Goal: Transaction & Acquisition: Purchase product/service

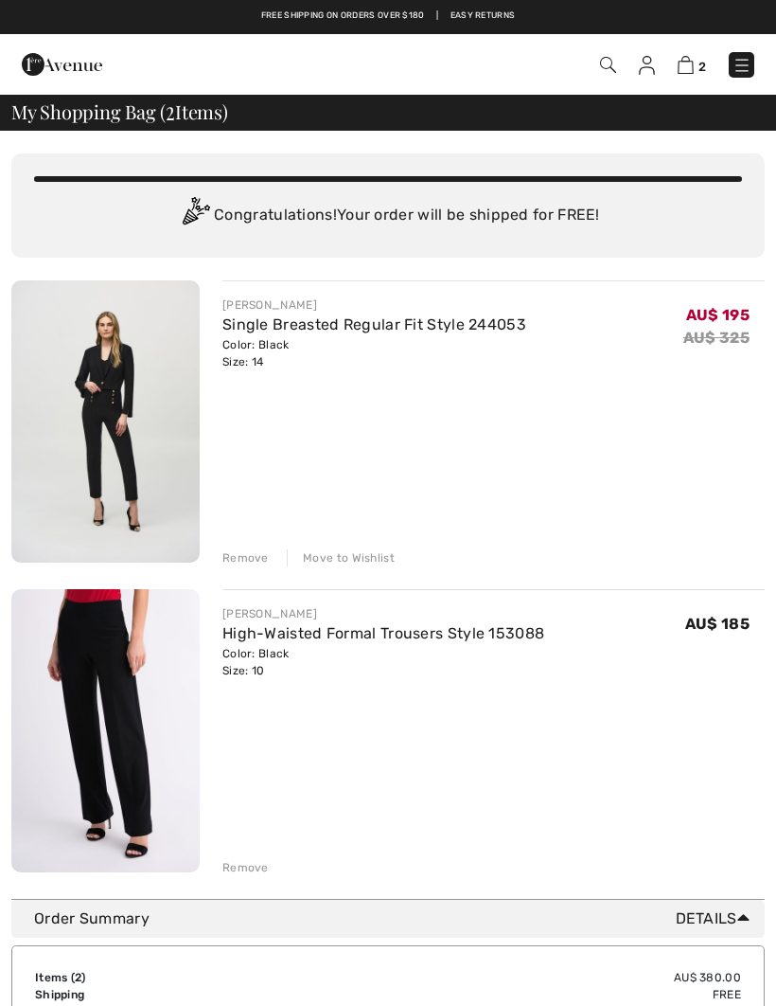
click at [646, 60] on img at bounding box center [647, 65] width 16 height 19
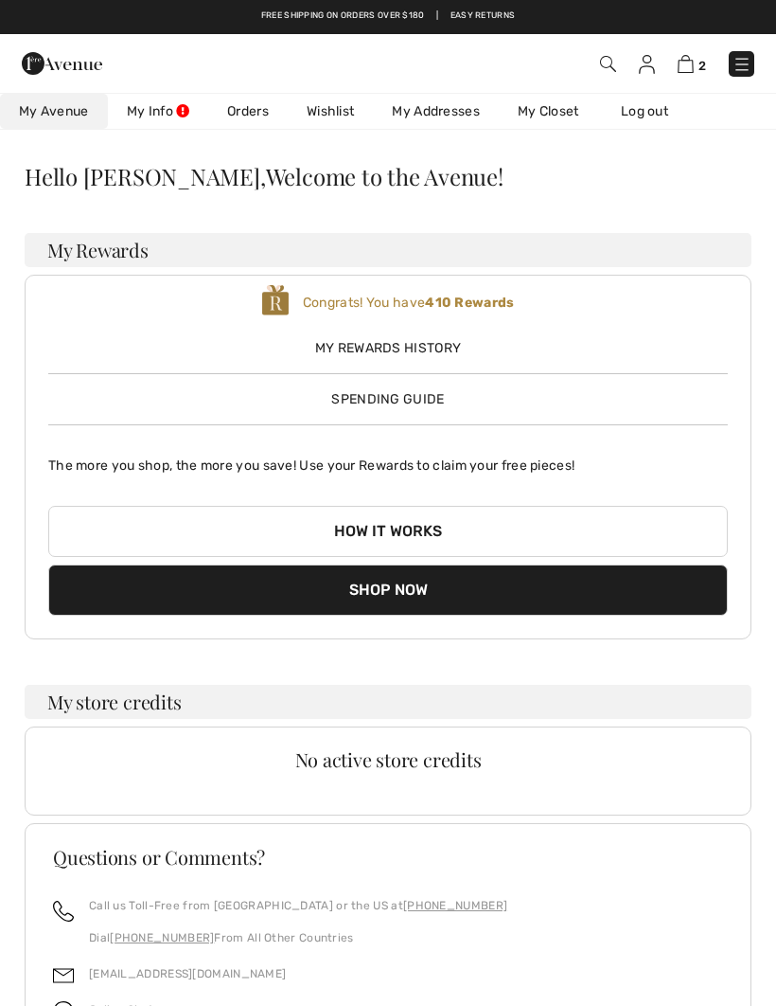
click at [336, 107] on link "Wishlist" at bounding box center [330, 111] width 85 height 35
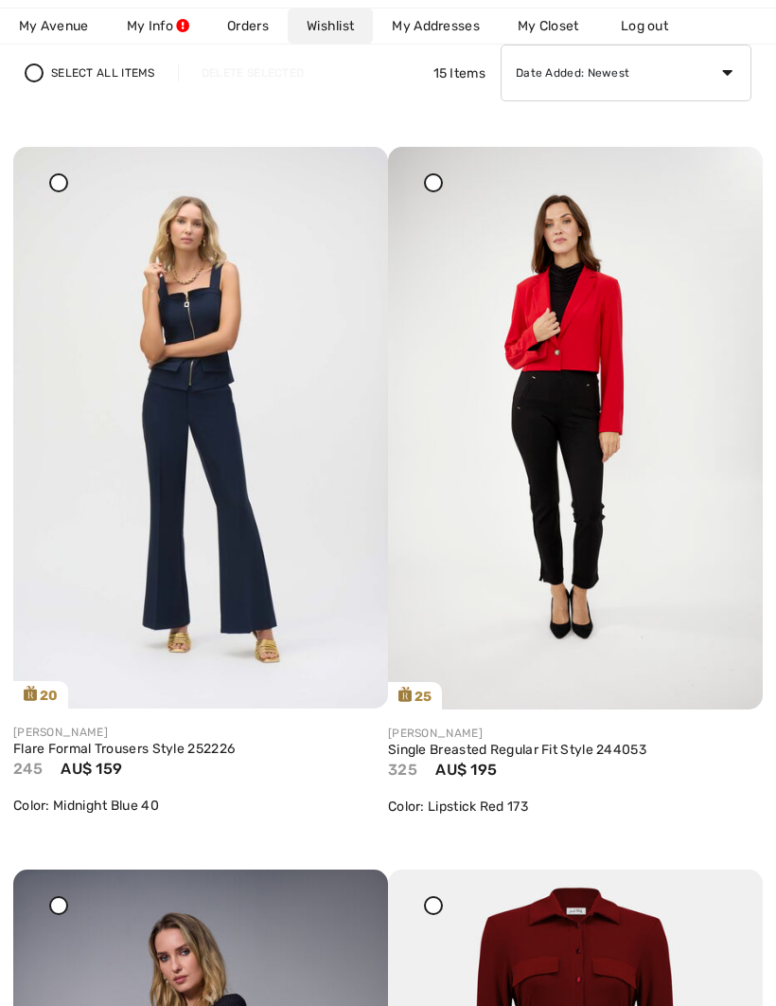
scroll to position [192, 0]
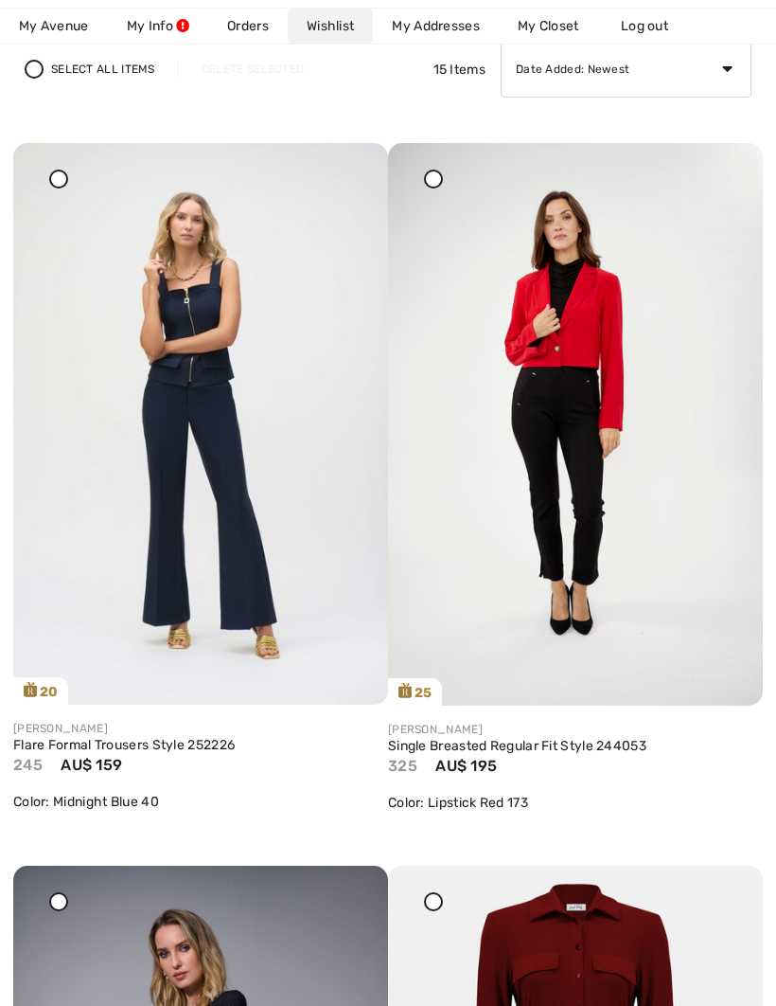
click at [156, 733] on div "[PERSON_NAME]" at bounding box center [200, 728] width 375 height 17
click at [97, 754] on link "Flare Formal Trousers Style 252226" at bounding box center [200, 745] width 375 height 17
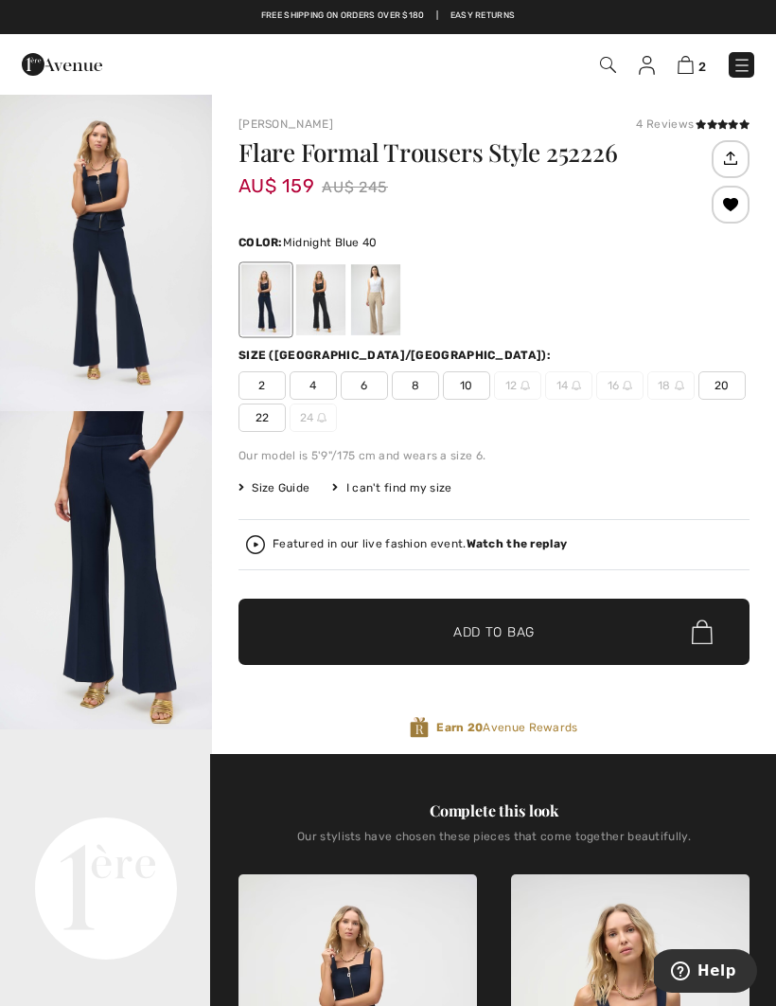
click at [468, 391] on span "10" at bounding box center [466, 385] width 47 height 28
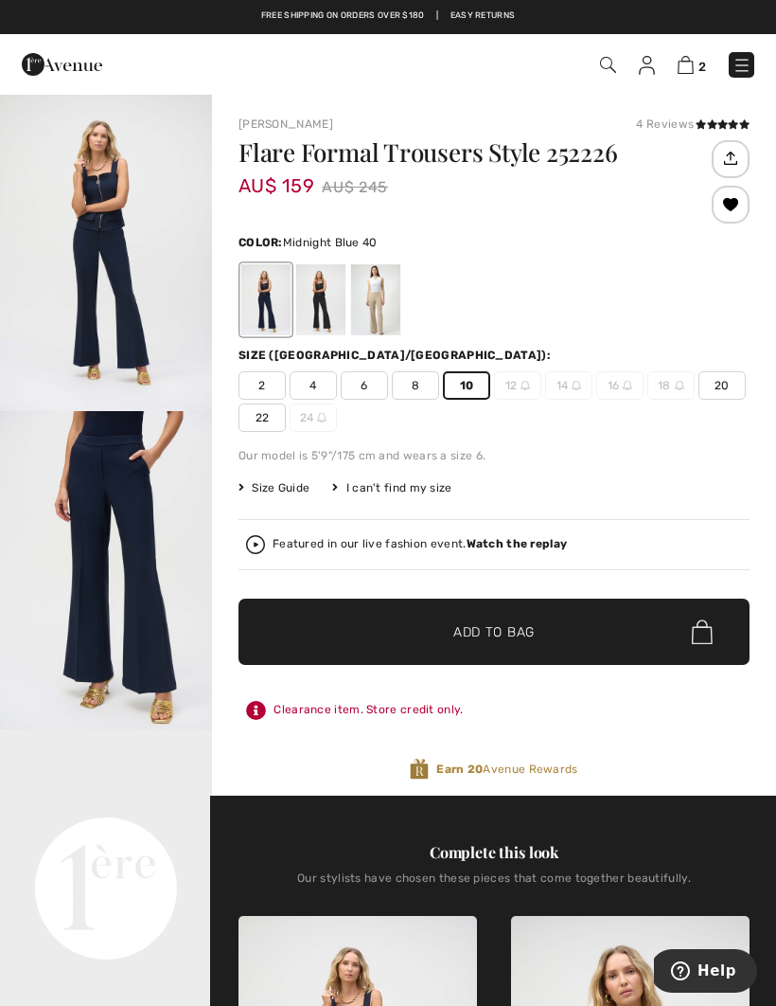
click at [534, 634] on span "Add to Bag" at bounding box center [494, 632] width 81 height 20
click at [650, 59] on img at bounding box center [647, 65] width 16 height 19
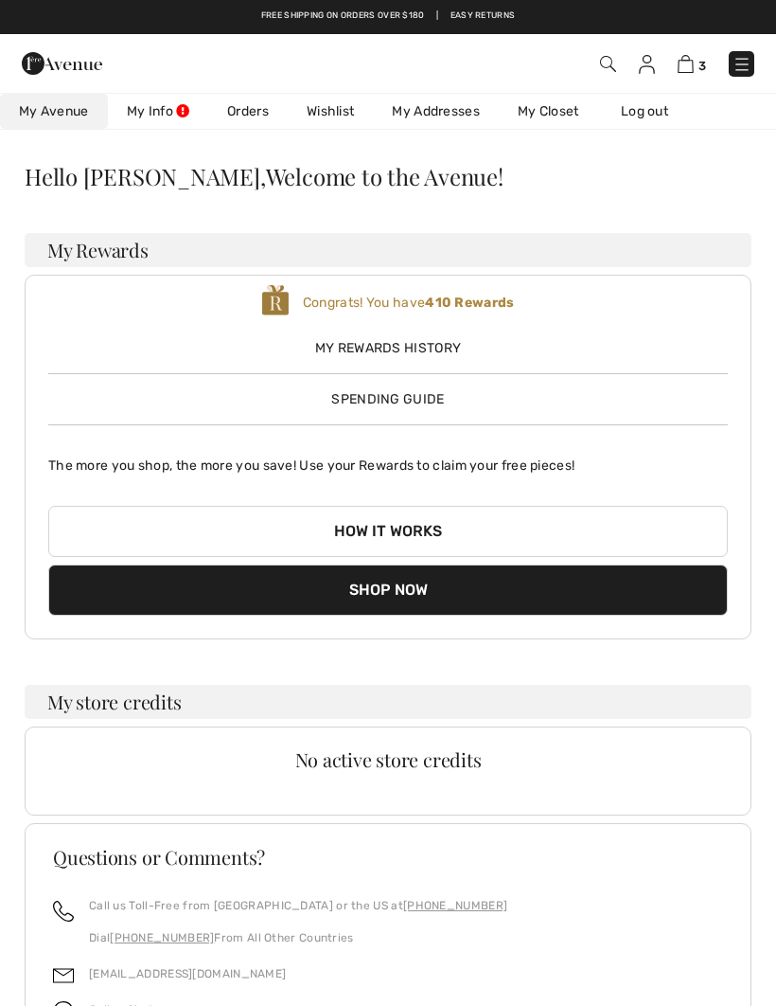
click at [334, 116] on link "Wishlist" at bounding box center [330, 111] width 85 height 35
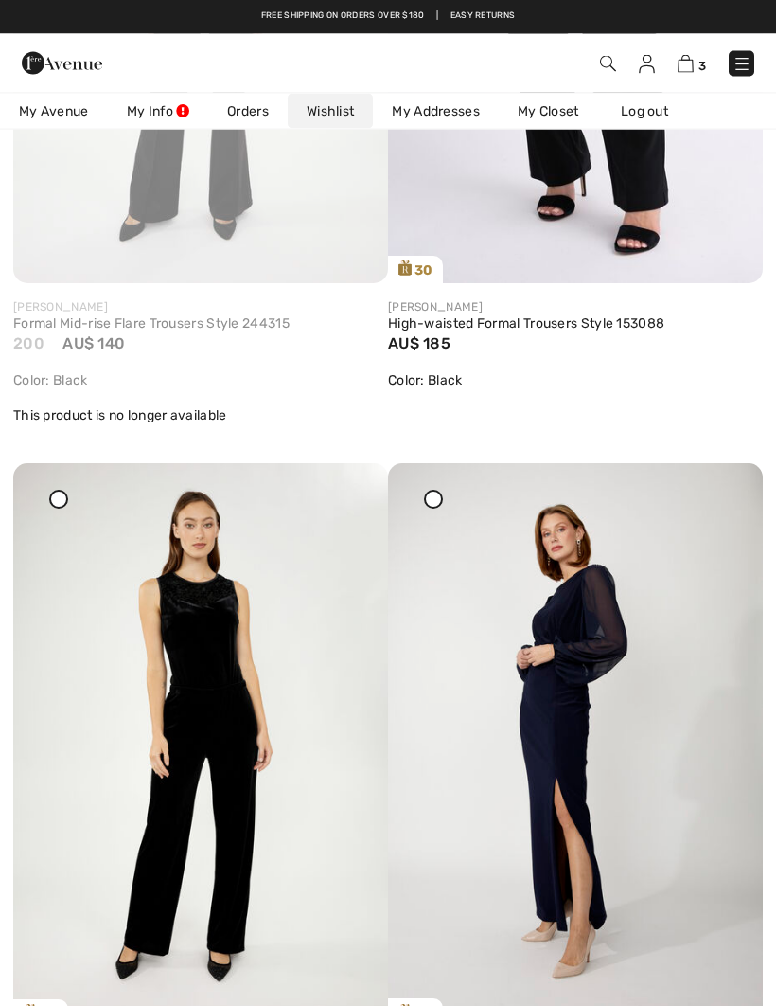
scroll to position [3501, 0]
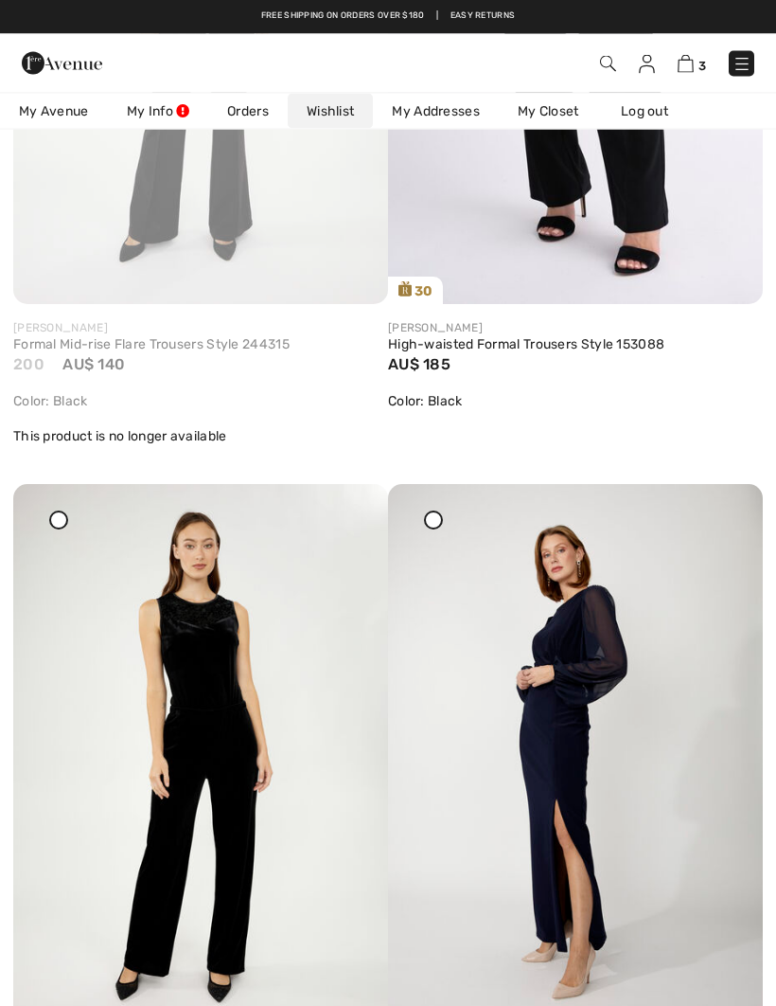
click at [686, 59] on img at bounding box center [686, 64] width 16 height 18
click at [689, 57] on img at bounding box center [686, 64] width 16 height 18
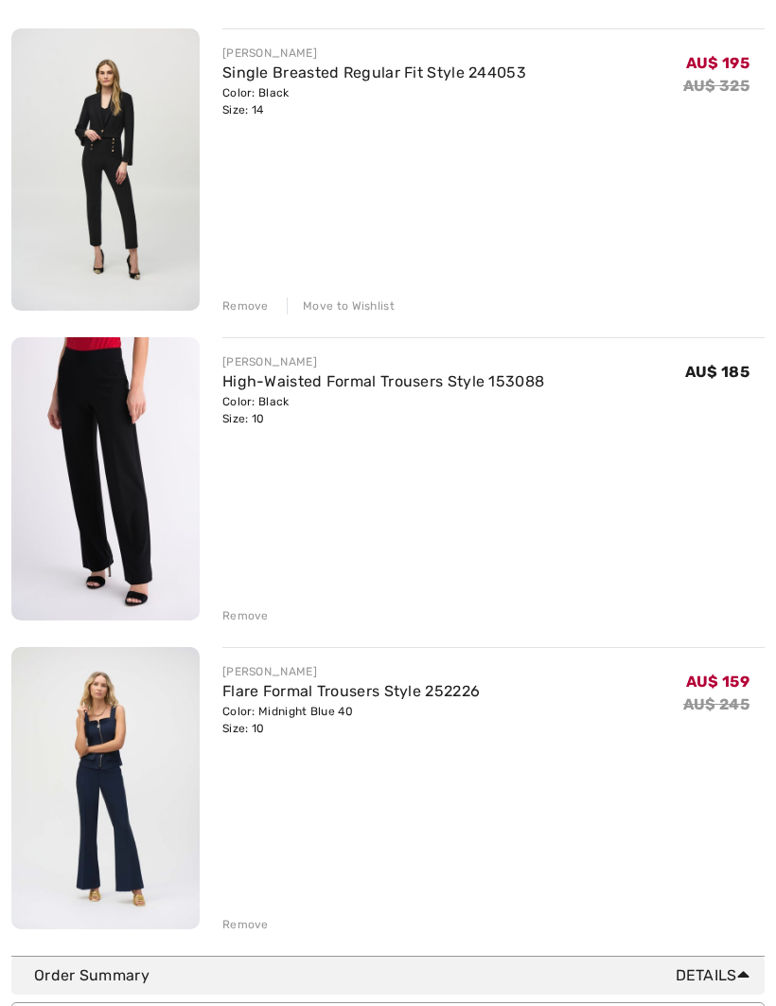
scroll to position [252, 0]
click at [111, 424] on img at bounding box center [105, 478] width 188 height 283
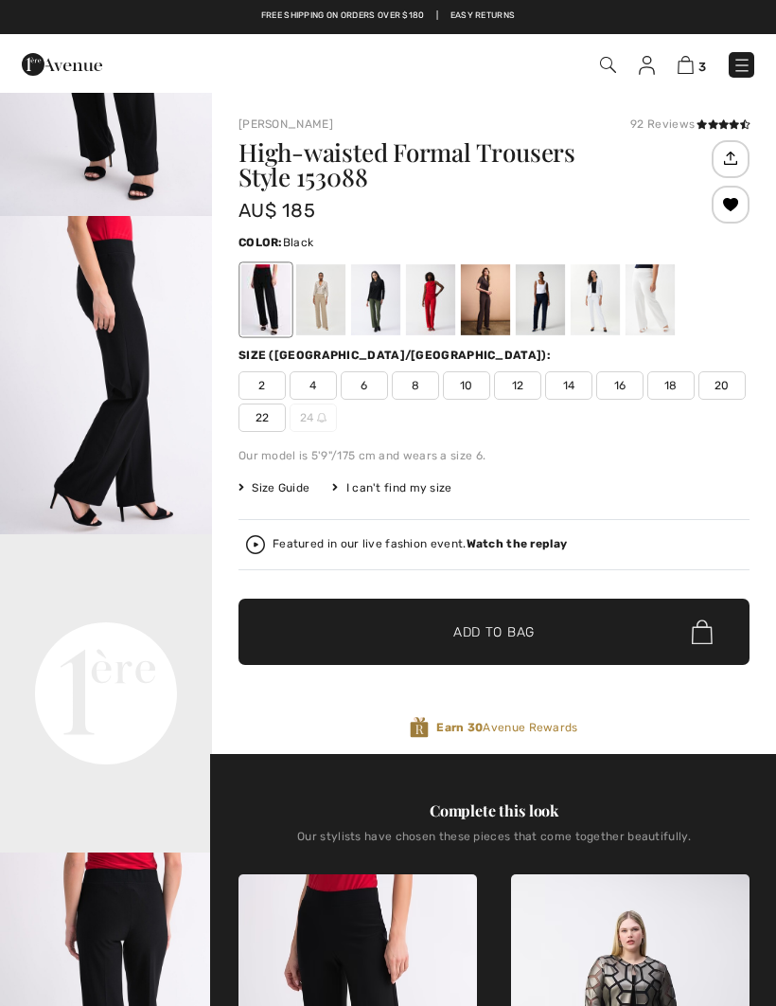
scroll to position [197, 0]
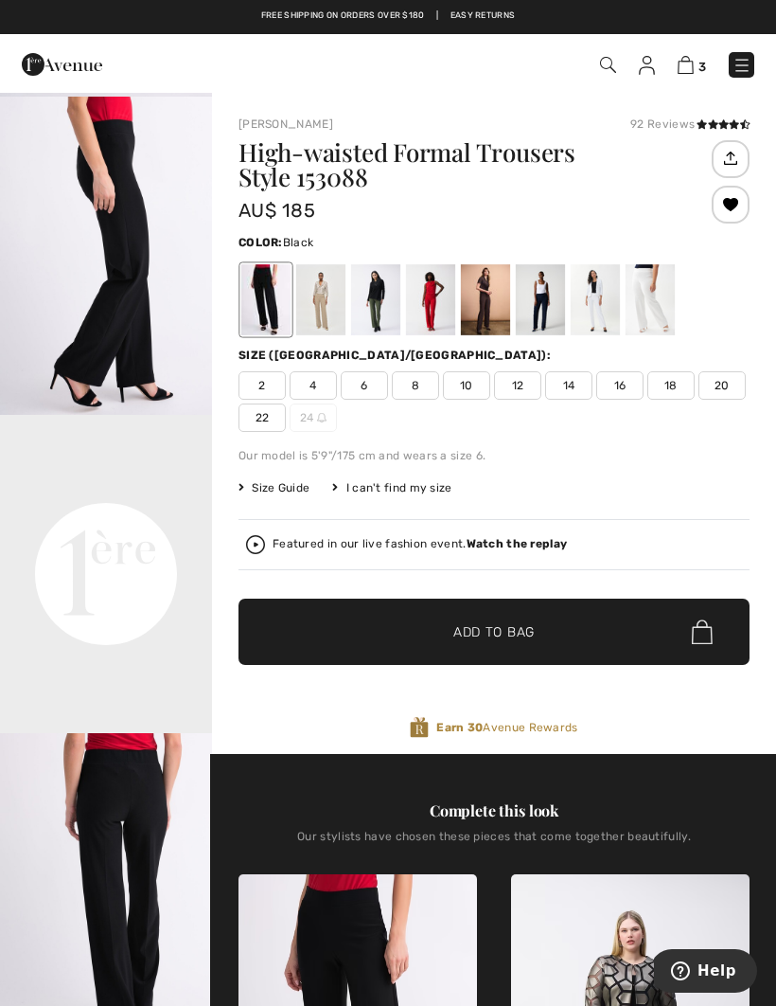
scroll to position [298, 0]
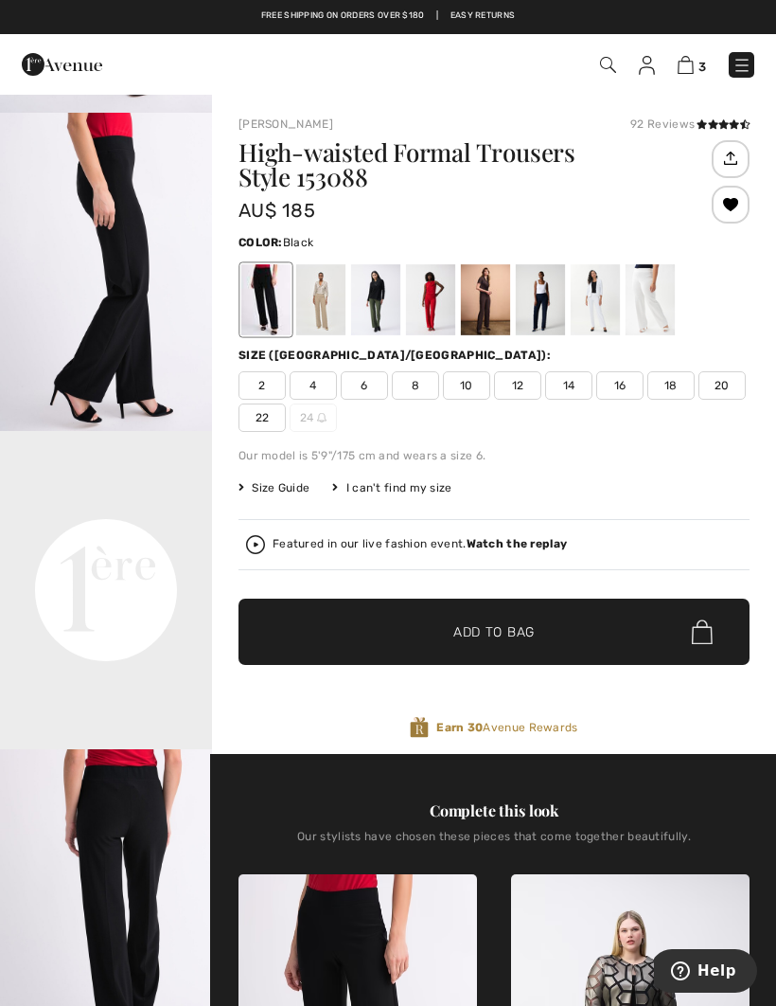
click at [688, 67] on img at bounding box center [686, 65] width 16 height 18
click at [691, 67] on img at bounding box center [686, 65] width 16 height 18
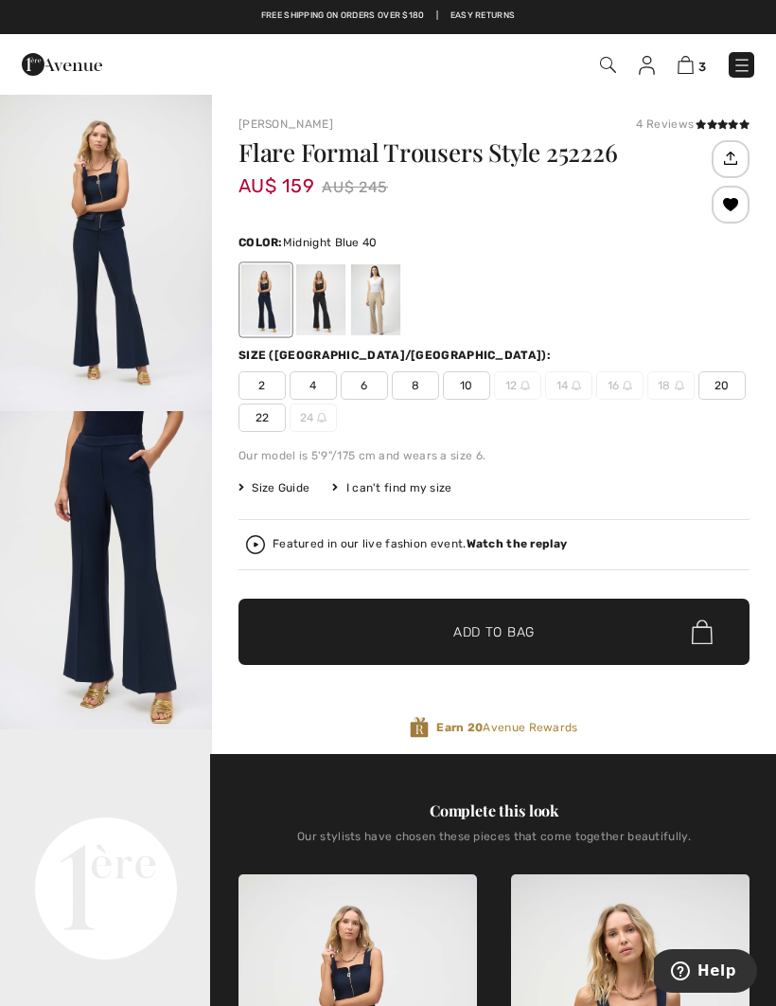
click at [651, 60] on img at bounding box center [647, 65] width 16 height 19
click at [644, 64] on img at bounding box center [647, 65] width 16 height 19
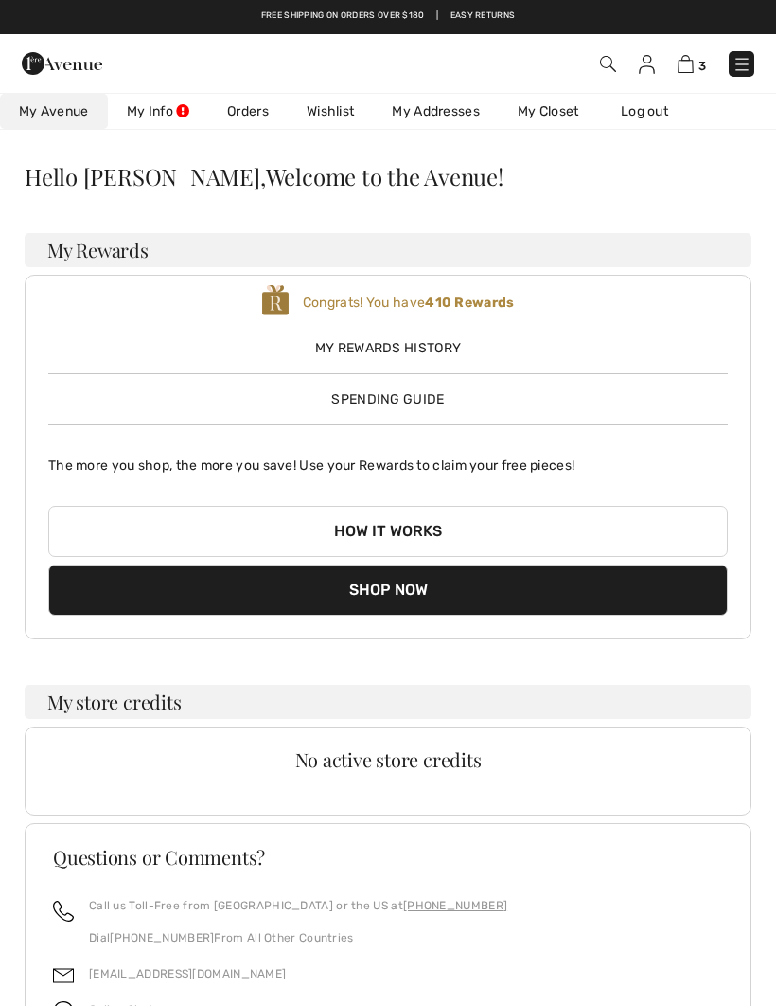
click at [341, 110] on link "Wishlist" at bounding box center [330, 111] width 85 height 35
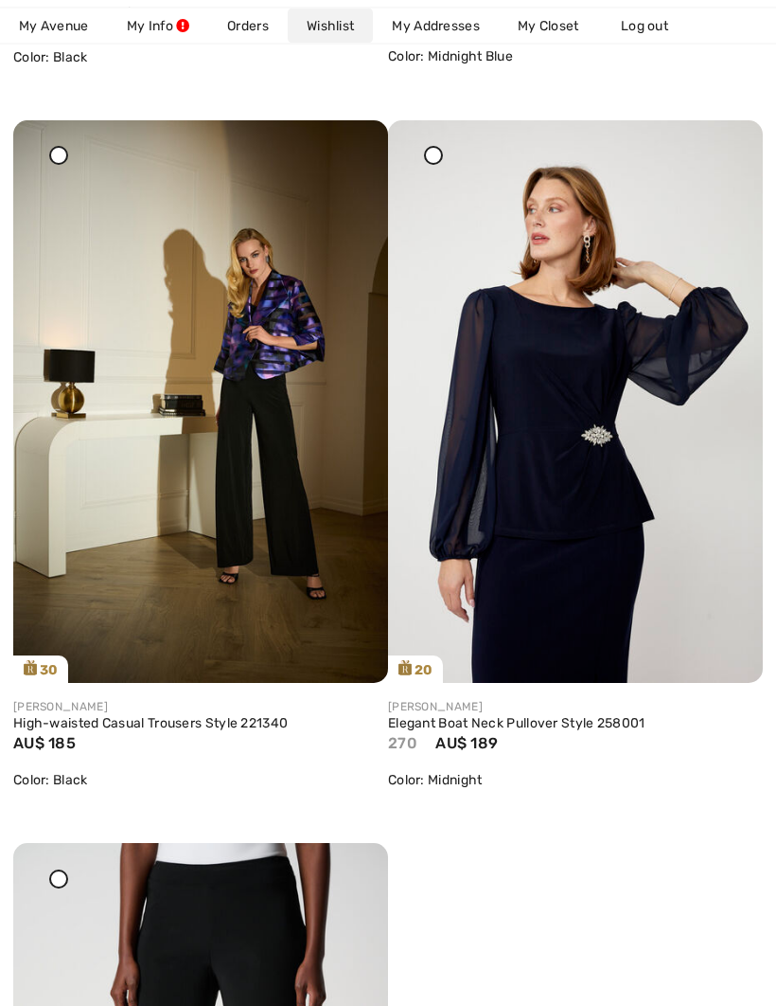
scroll to position [4702, 0]
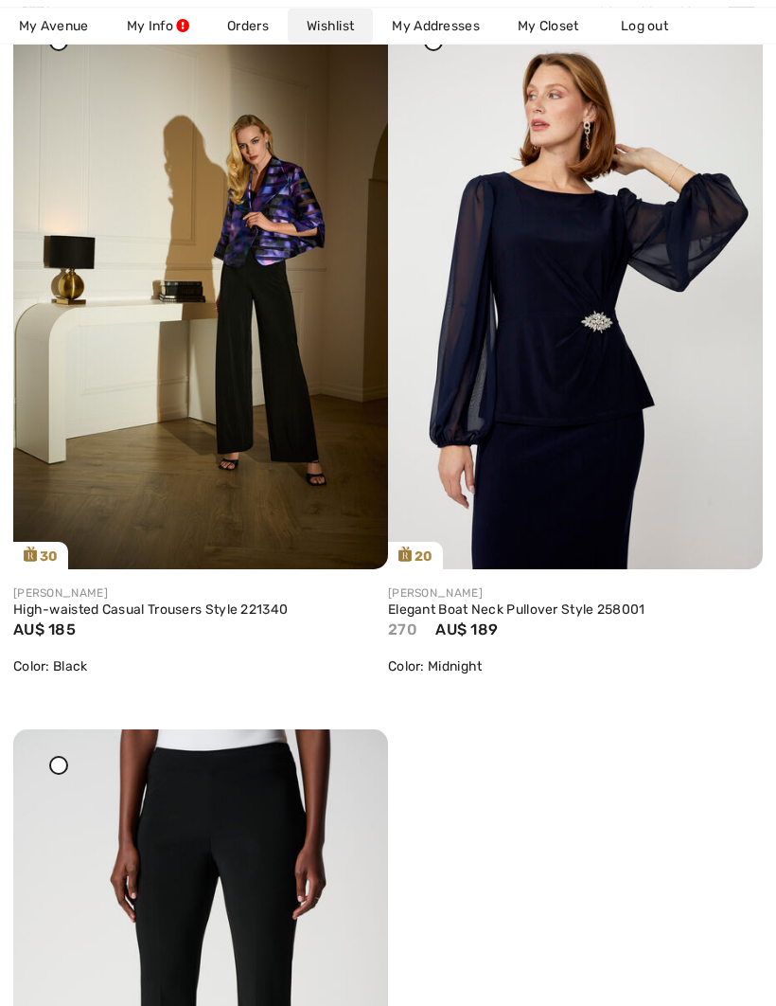
click at [133, 610] on link "High-waisted Casual Trousers Style 221340" at bounding box center [200, 610] width 375 height 17
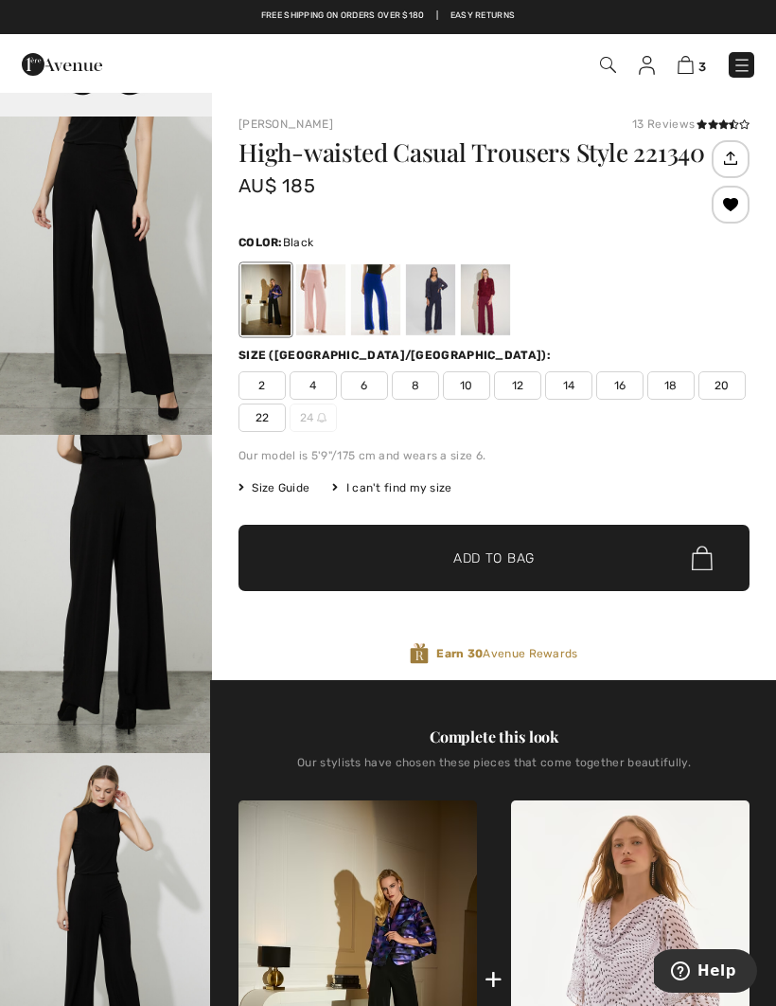
scroll to position [1951, 0]
click at [502, 298] on div at bounding box center [485, 299] width 49 height 71
click at [507, 300] on div at bounding box center [485, 299] width 49 height 71
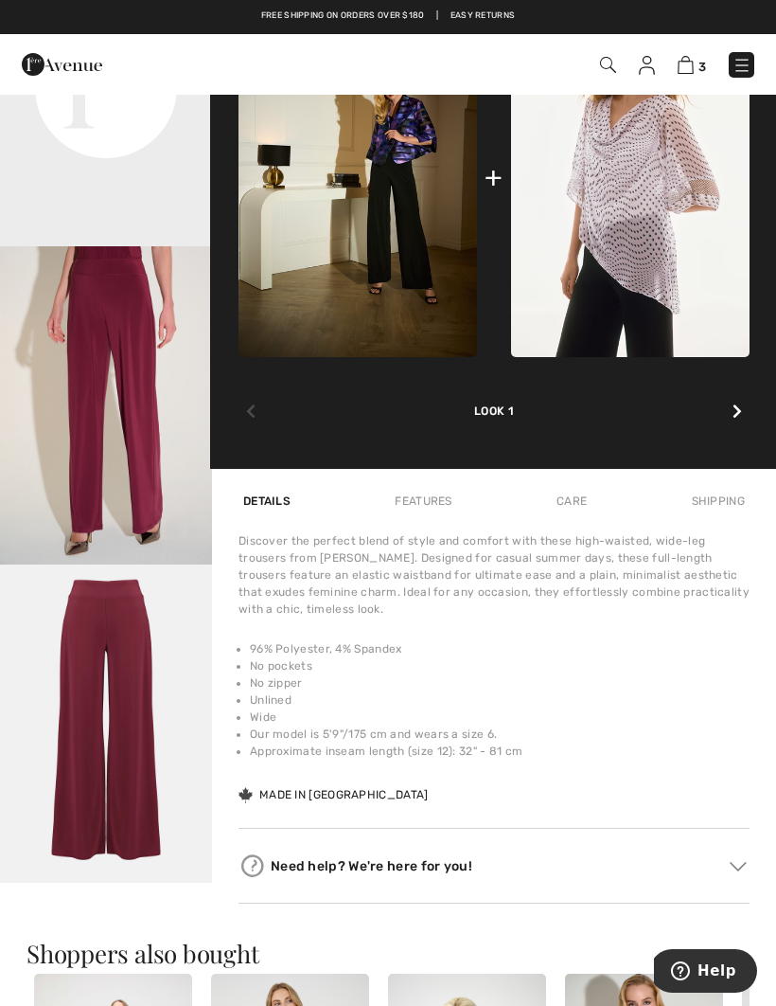
scroll to position [0, 0]
click at [647, 72] on img at bounding box center [647, 65] width 16 height 19
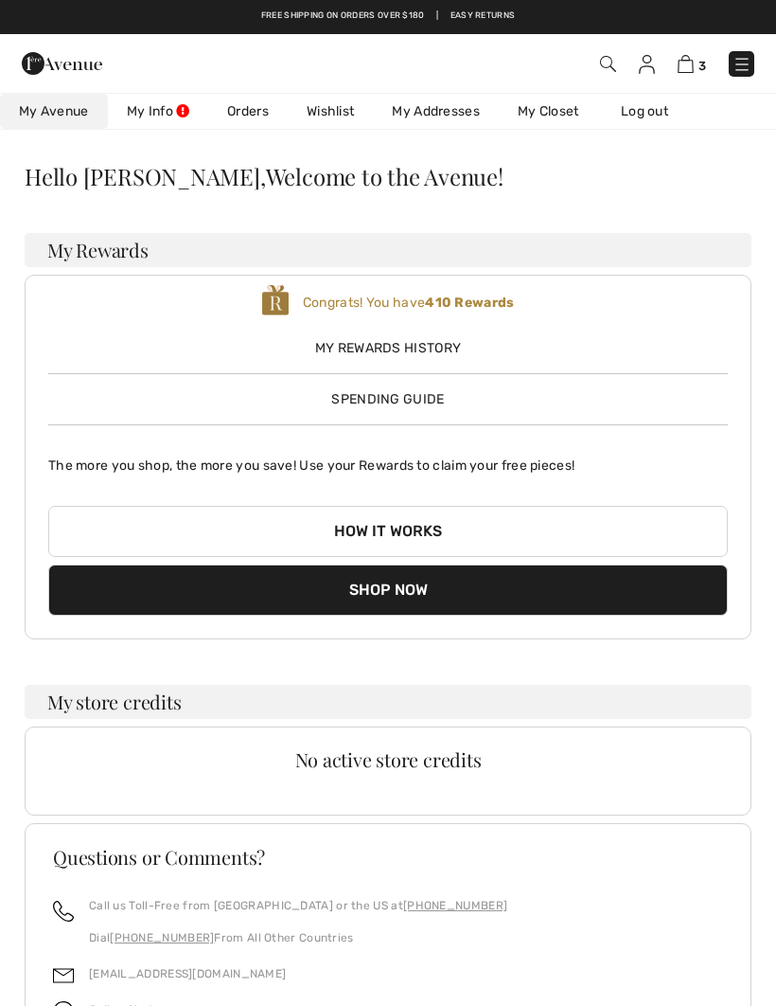
click at [561, 117] on link "My Closet" at bounding box center [548, 111] width 99 height 35
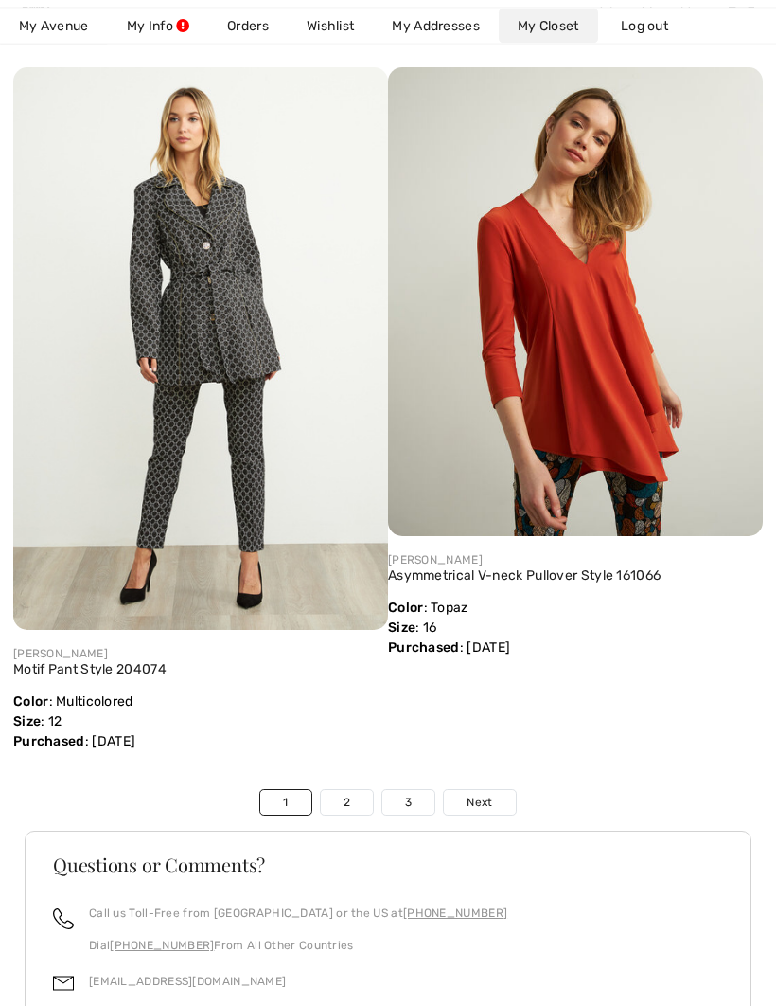
scroll to position [12541, 0]
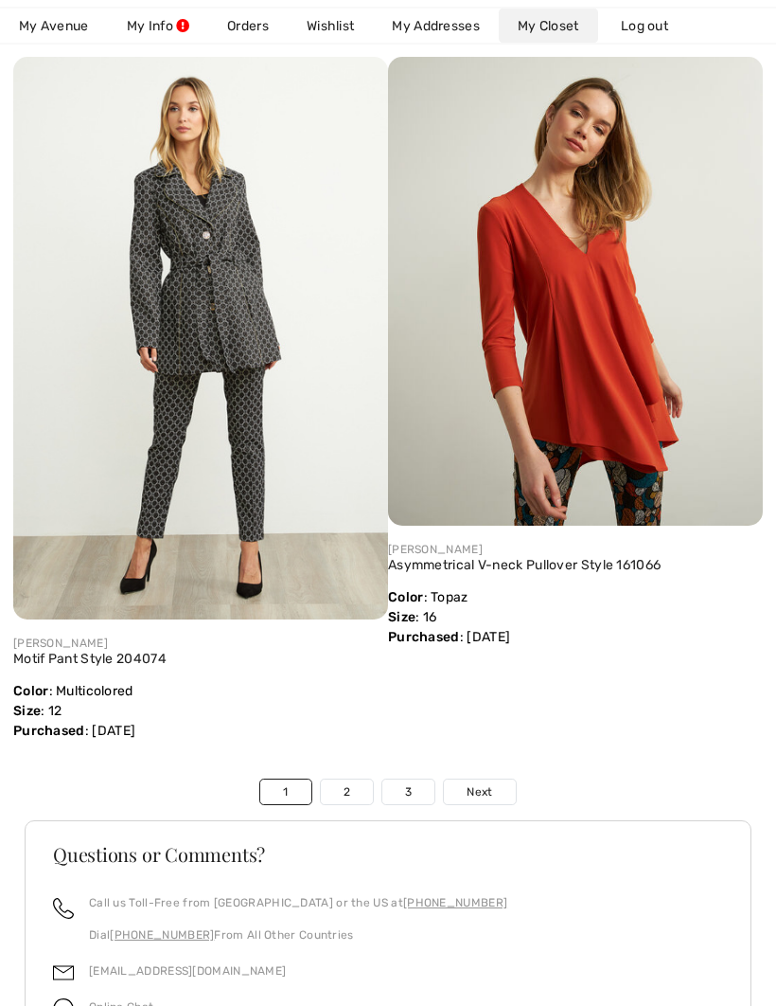
click at [412, 793] on link "3" at bounding box center [409, 792] width 52 height 25
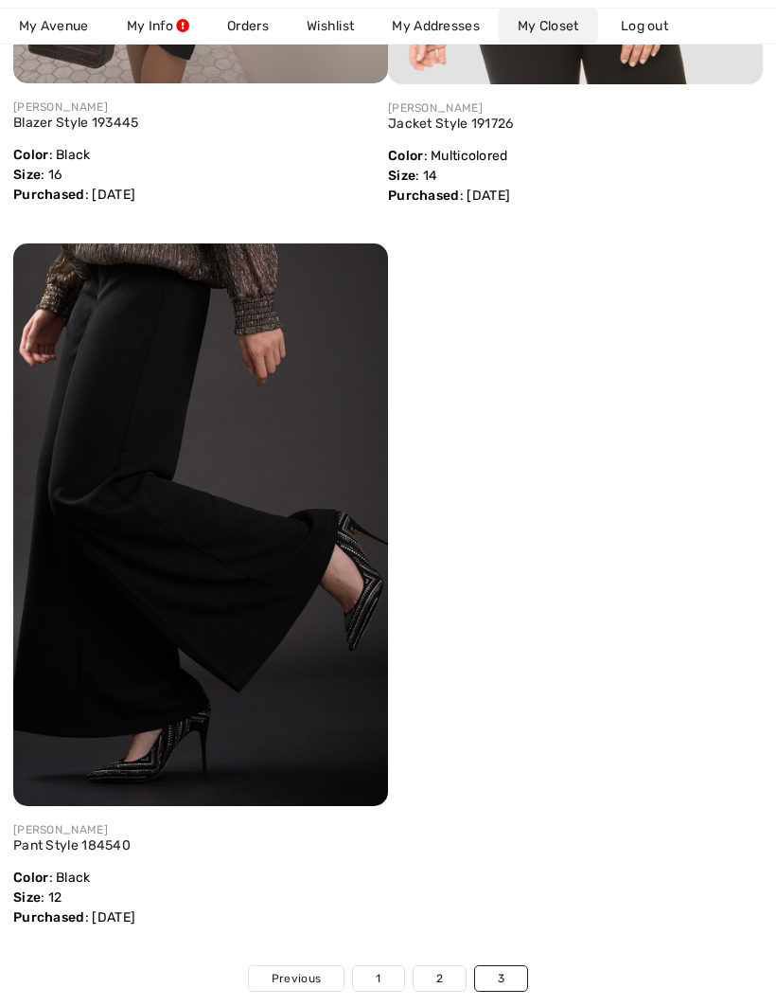
scroll to position [817, 0]
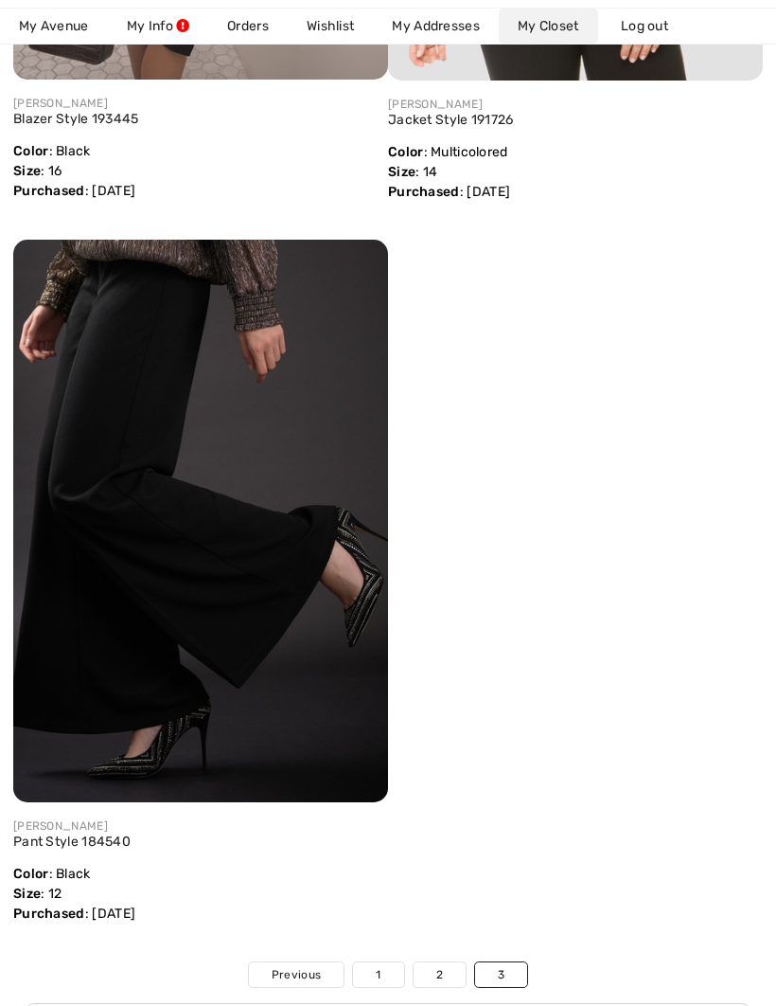
click at [443, 978] on link "2" at bounding box center [440, 974] width 52 height 25
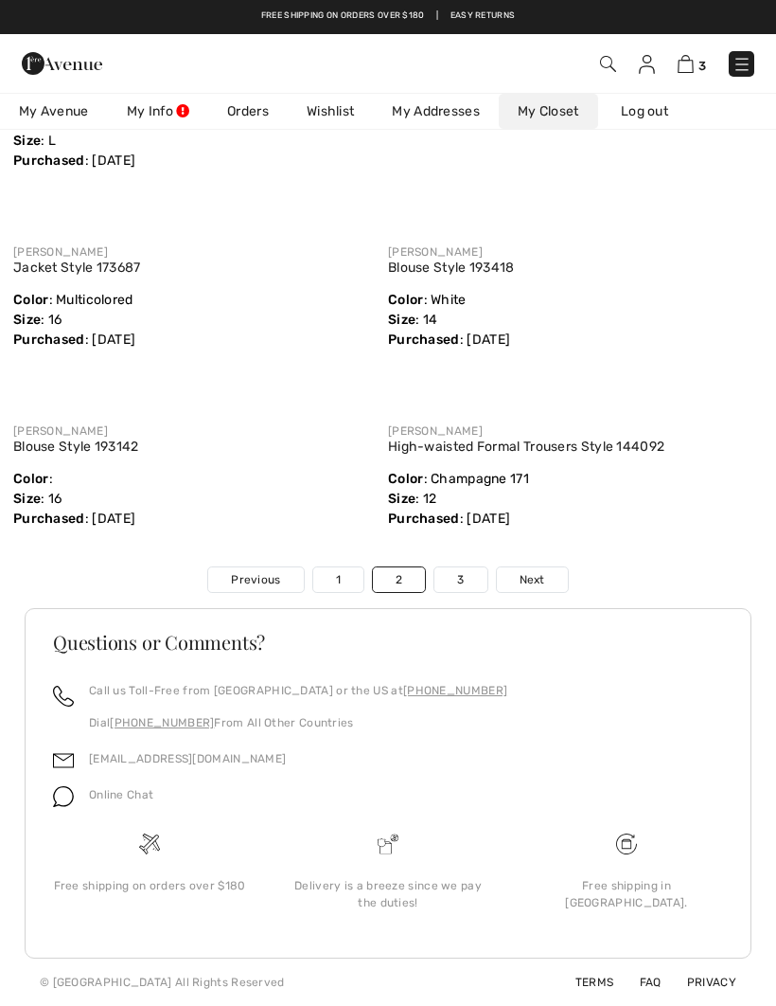
scroll to position [10424, 0]
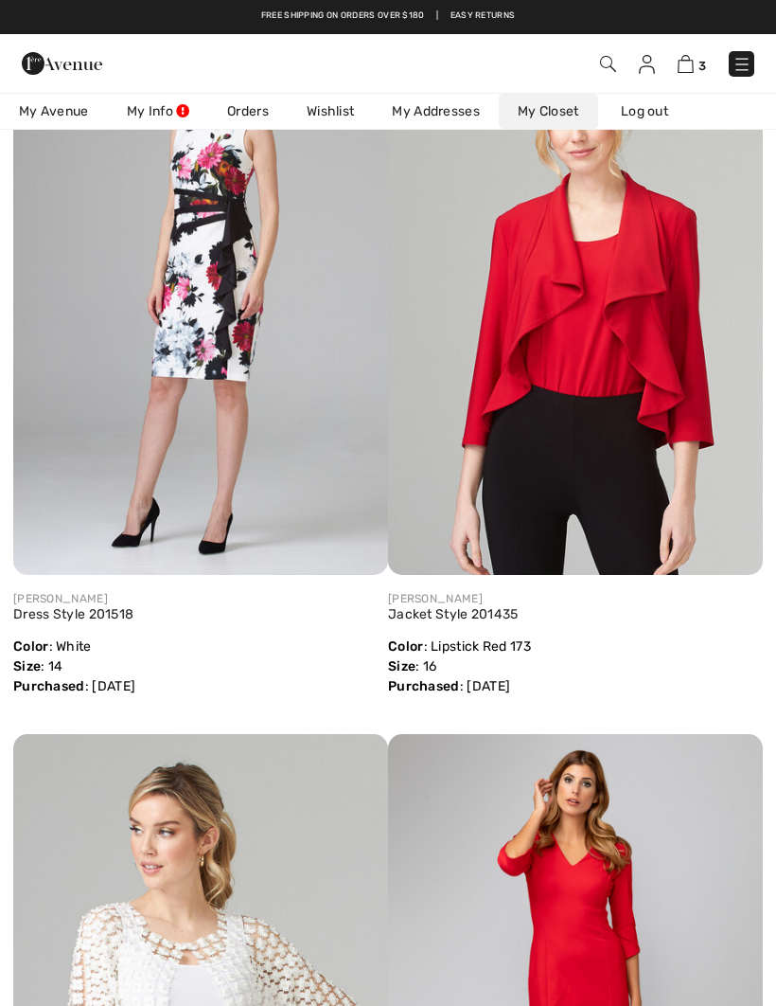
click at [685, 68] on img at bounding box center [686, 64] width 16 height 18
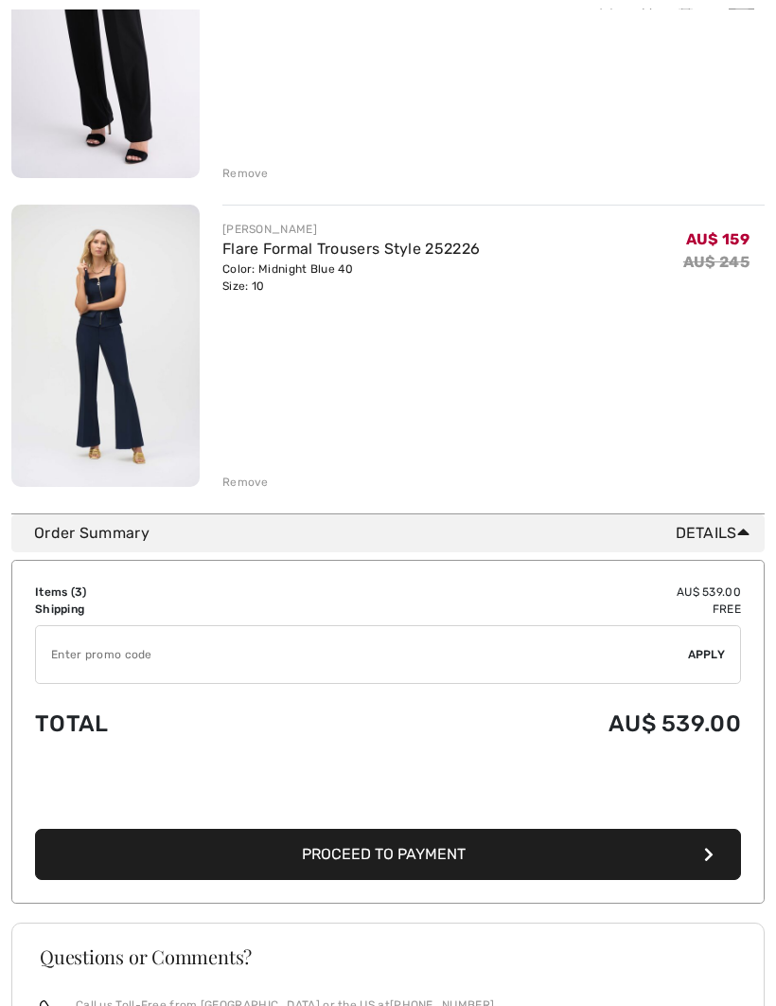
scroll to position [727, 0]
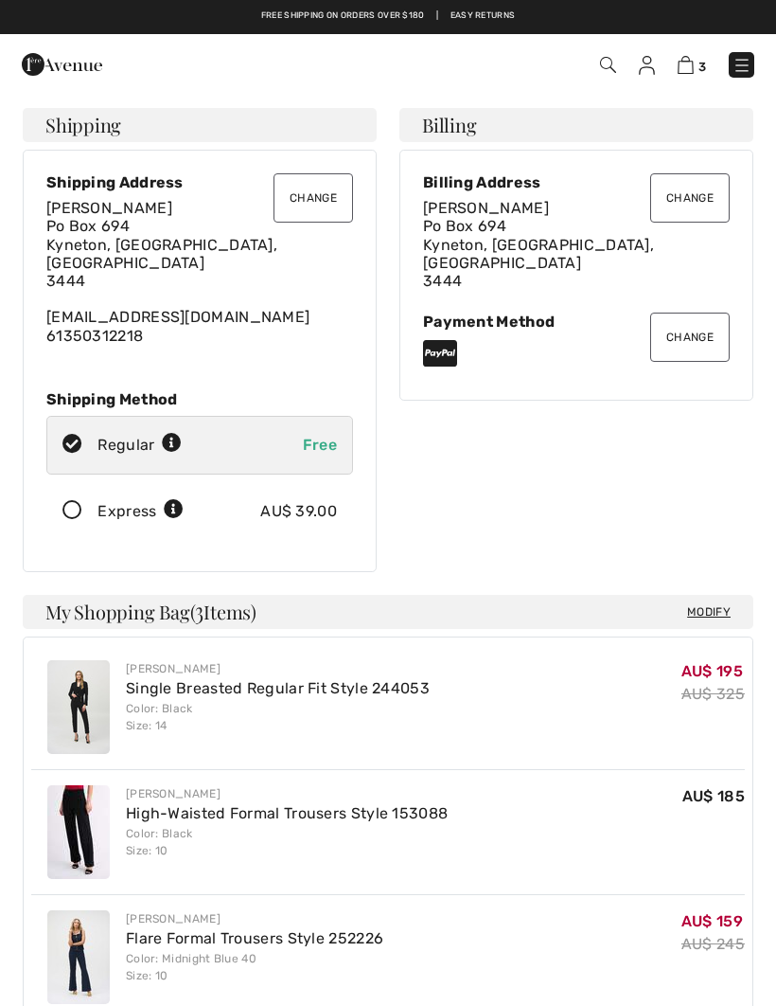
click at [312, 206] on button "Change" at bounding box center [314, 197] width 80 height 49
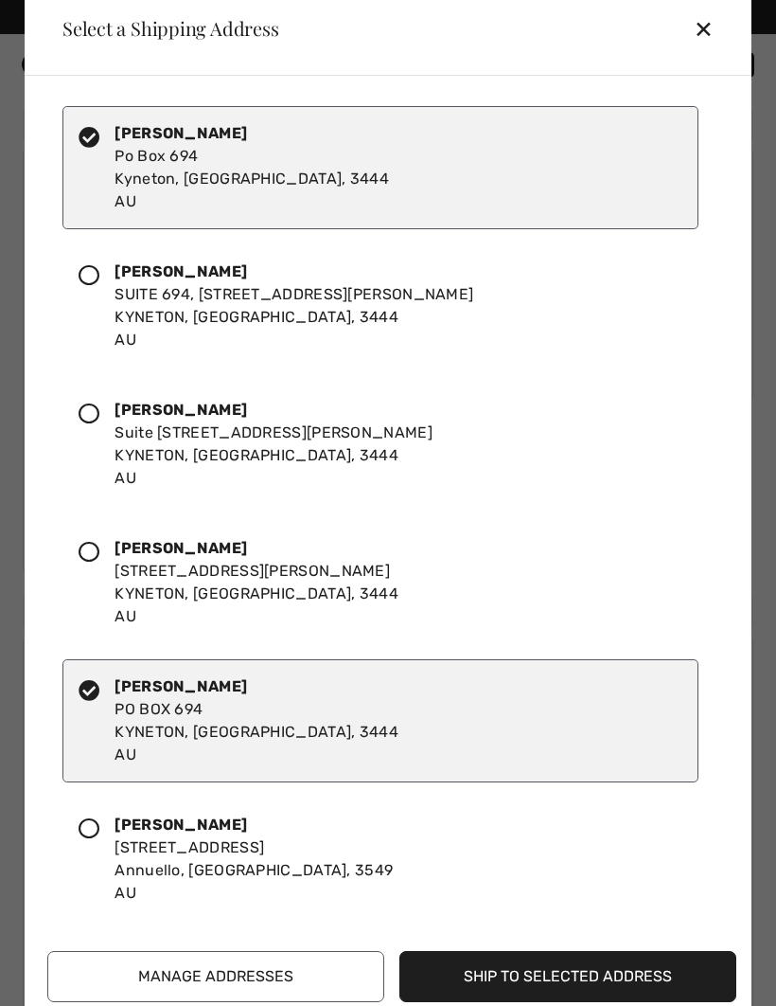
click at [84, 272] on icon at bounding box center [89, 275] width 21 height 21
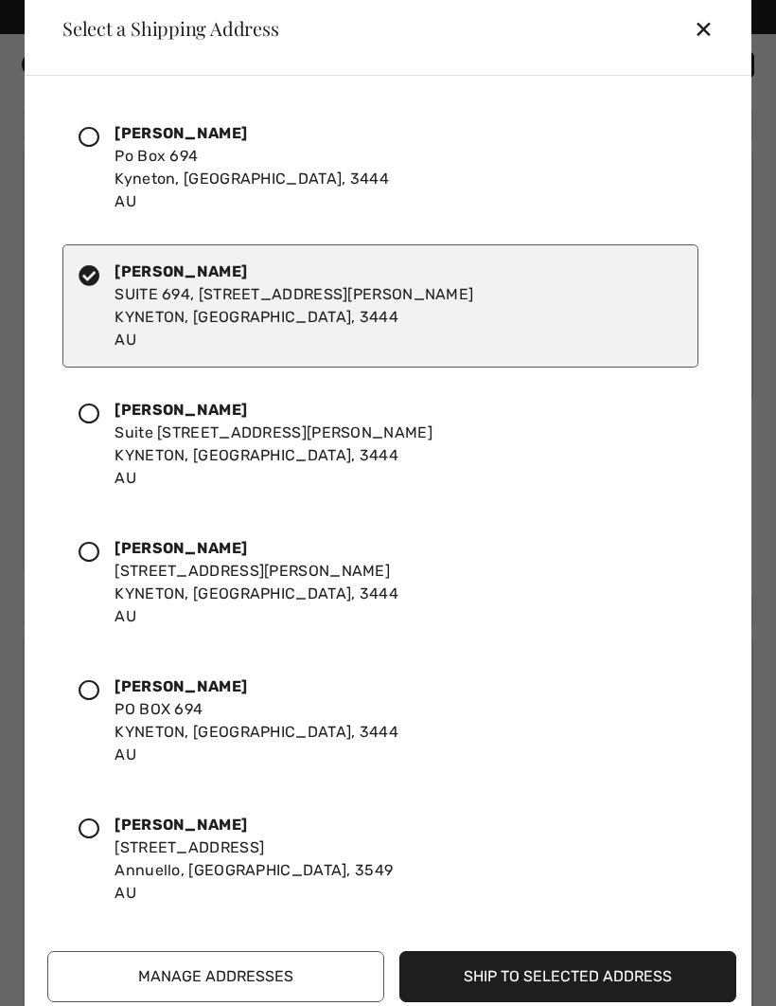
click at [588, 976] on button "Ship to Selected Address" at bounding box center [568, 976] width 337 height 51
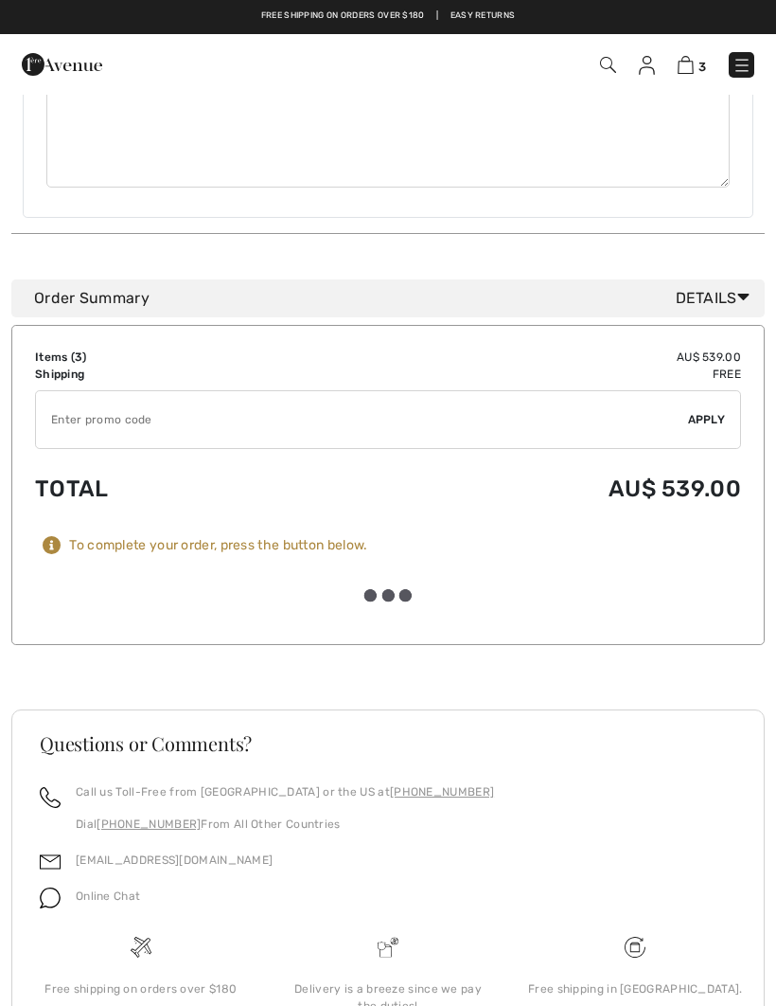
scroll to position [1173, 0]
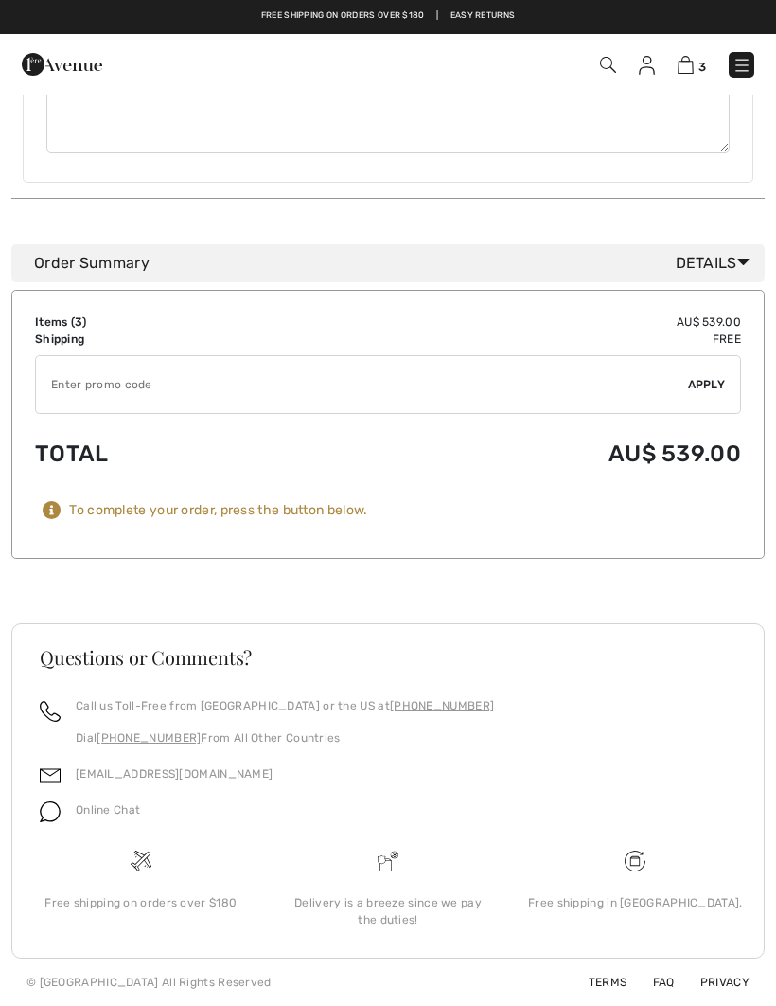
click at [727, 268] on span "Details" at bounding box center [716, 263] width 81 height 23
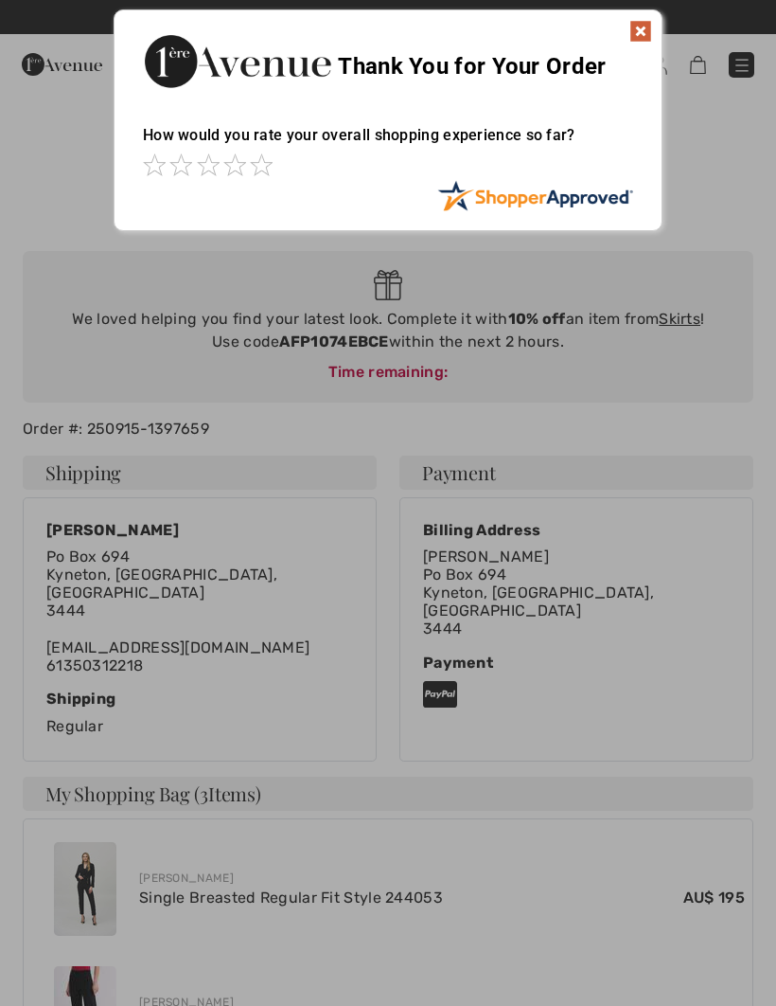
click at [643, 40] on img at bounding box center [641, 31] width 23 height 23
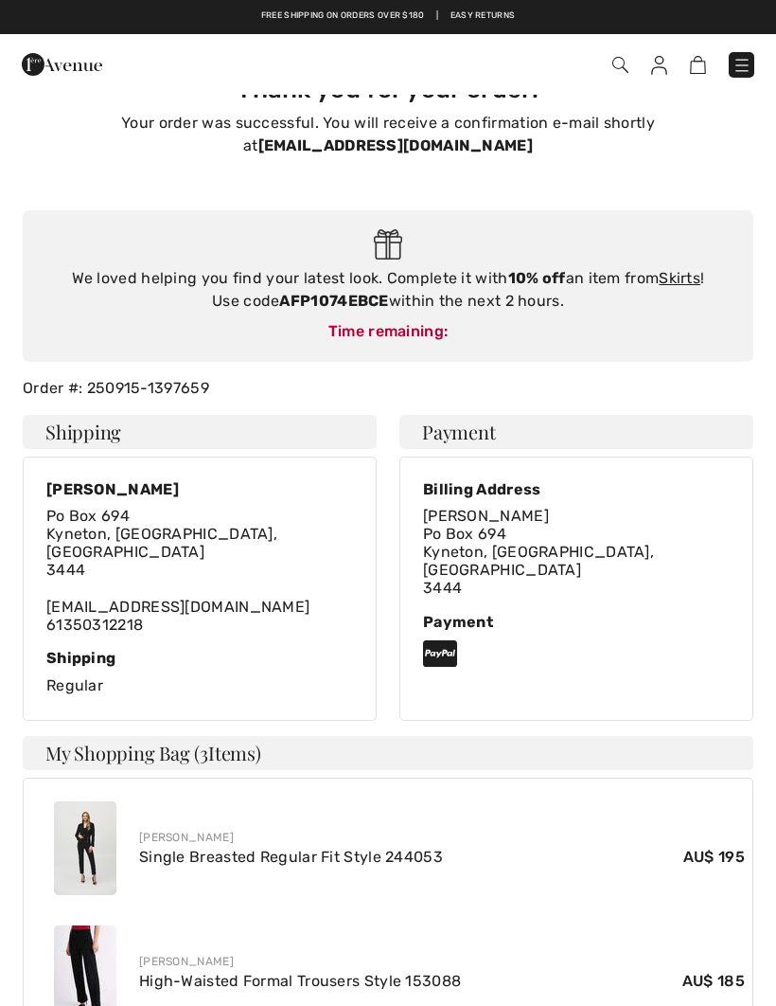
scroll to position [43, 0]
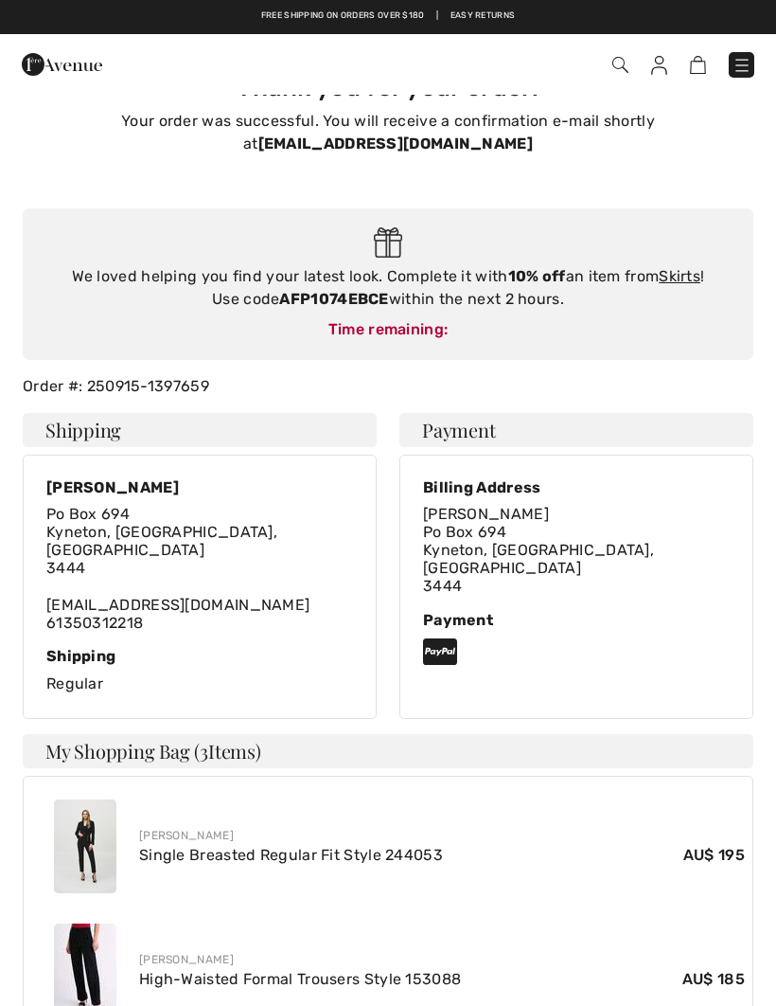
click at [688, 274] on link "Skirts" at bounding box center [680, 276] width 42 height 18
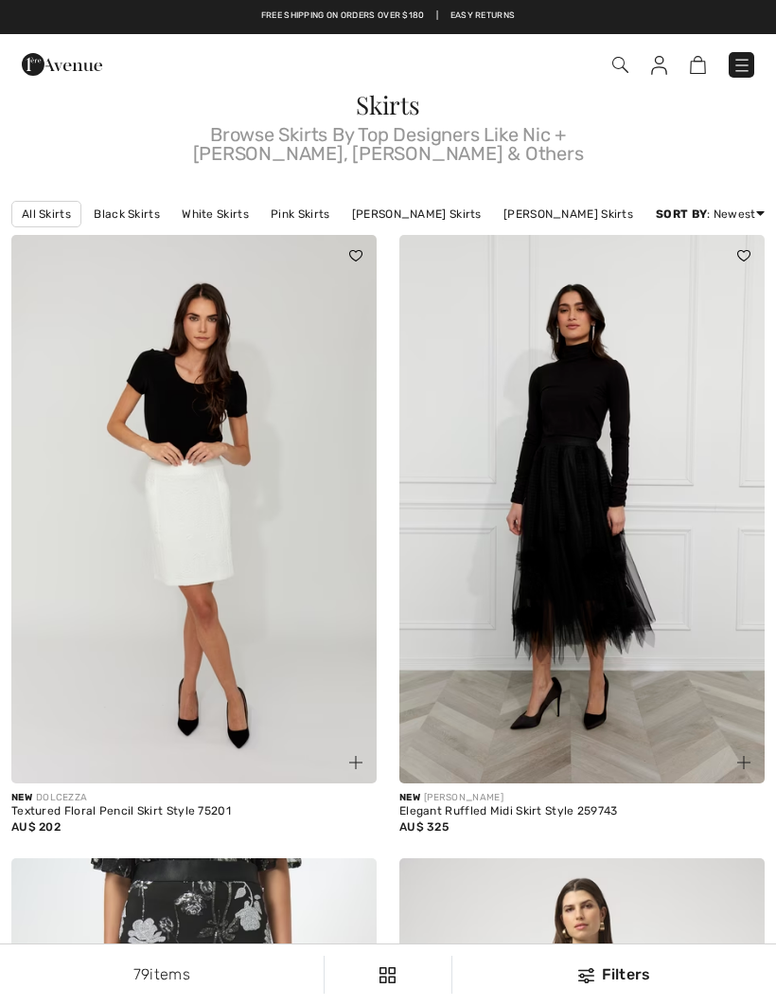
click at [560, 202] on link "[PERSON_NAME] Skirts" at bounding box center [568, 214] width 149 height 25
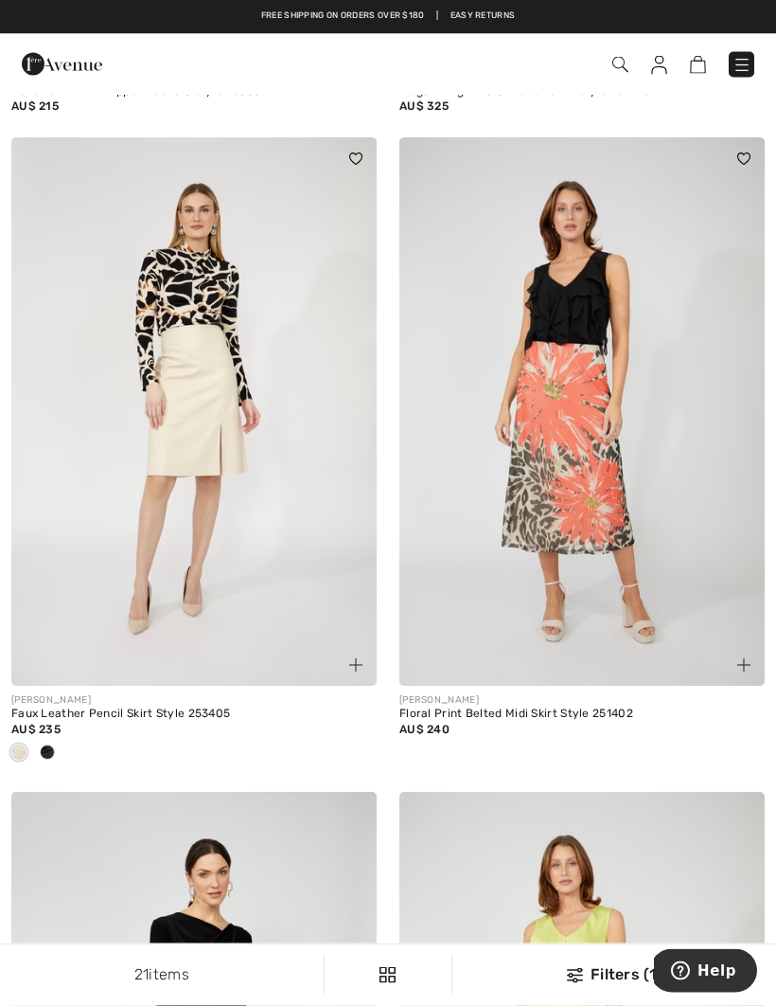
scroll to position [1951, 0]
click at [660, 64] on img at bounding box center [659, 65] width 16 height 19
click at [652, 69] on img at bounding box center [659, 65] width 16 height 19
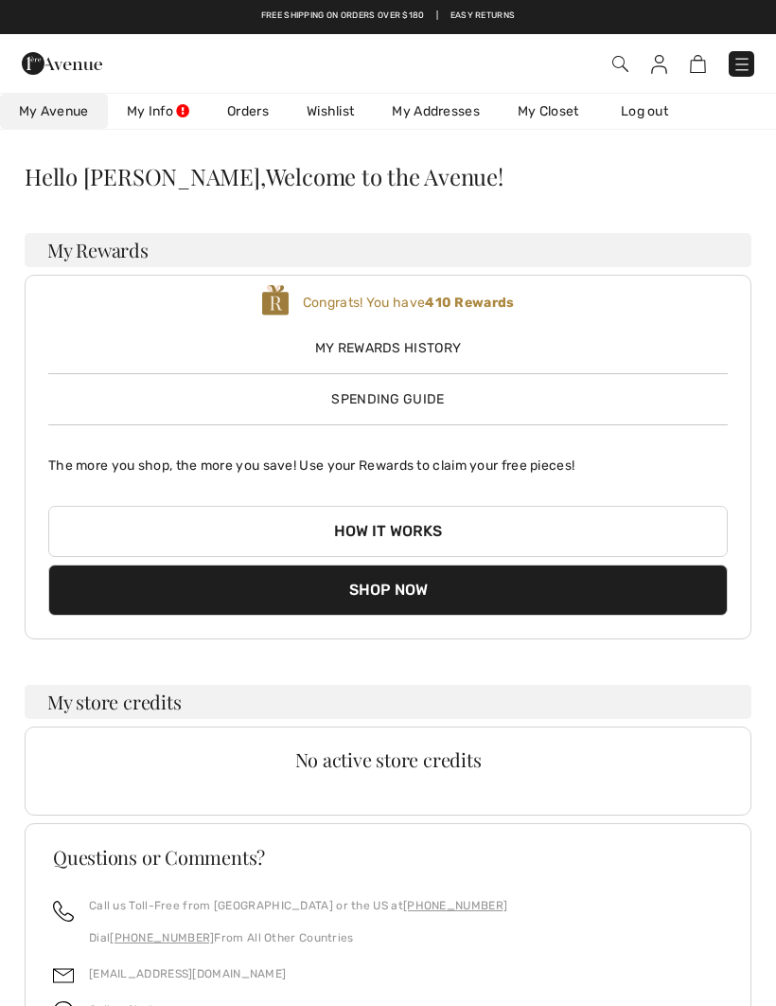
click at [348, 115] on link "Wishlist" at bounding box center [330, 111] width 85 height 35
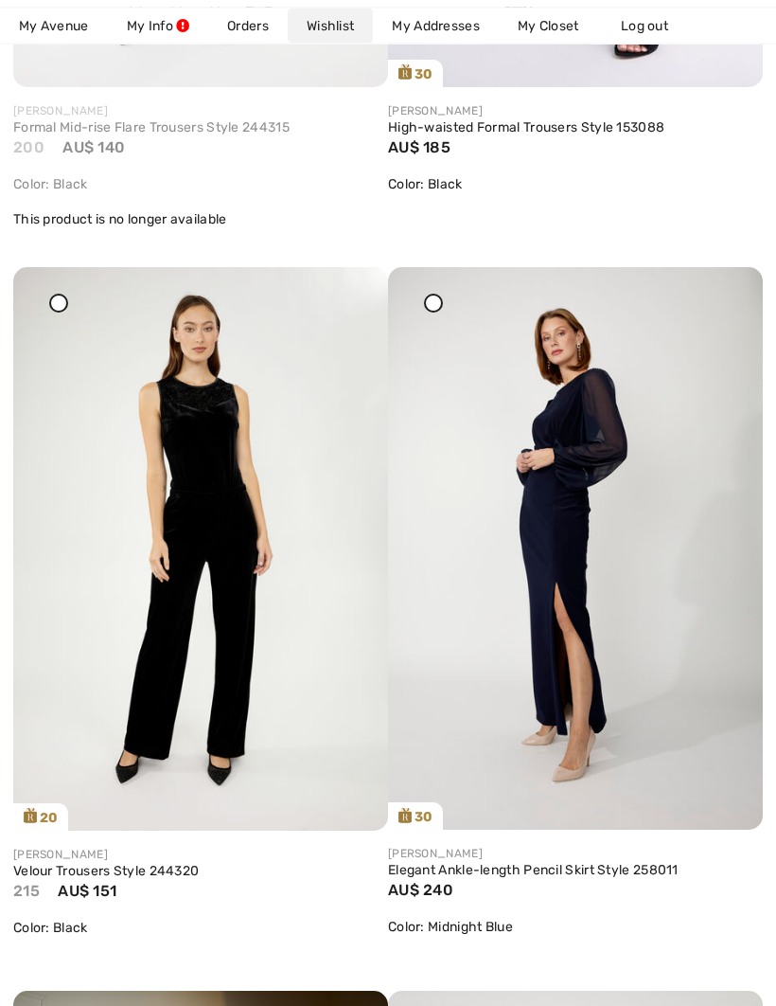
scroll to position [3719, 0]
click at [658, 862] on link "Elegant Ankle-length Pencil Skirt Style 258011" at bounding box center [575, 870] width 375 height 17
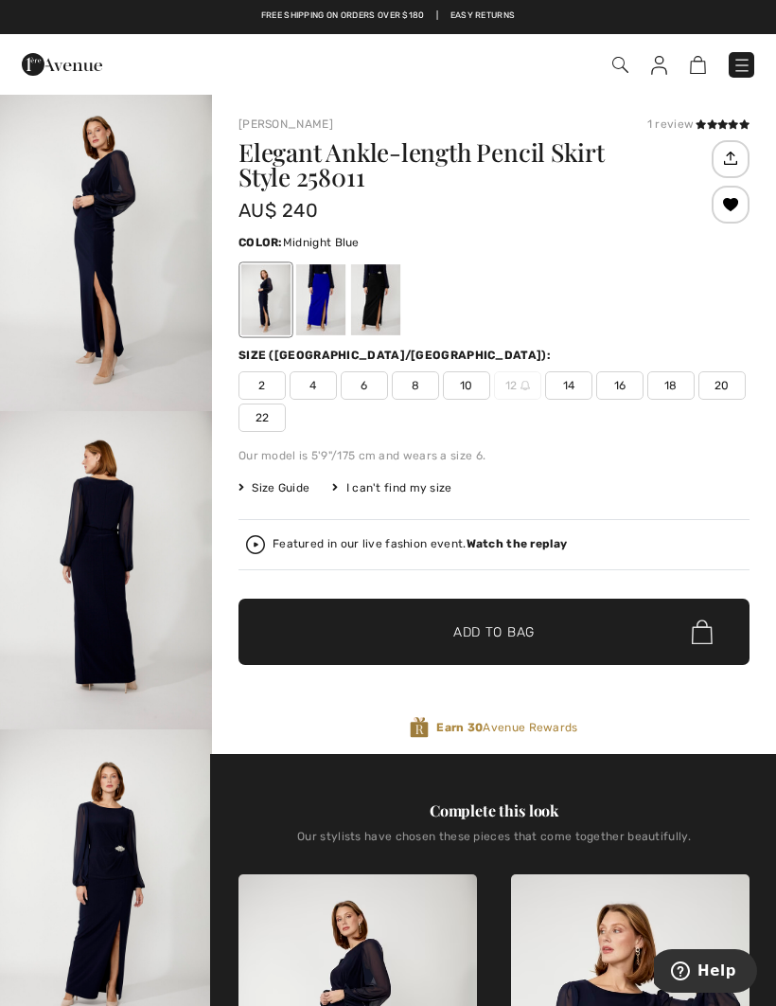
click at [466, 386] on span "10" at bounding box center [466, 385] width 47 height 28
click at [539, 632] on span "✔ Added to Bag Add to Bag" at bounding box center [494, 631] width 511 height 66
click at [650, 62] on img at bounding box center [649, 65] width 16 height 19
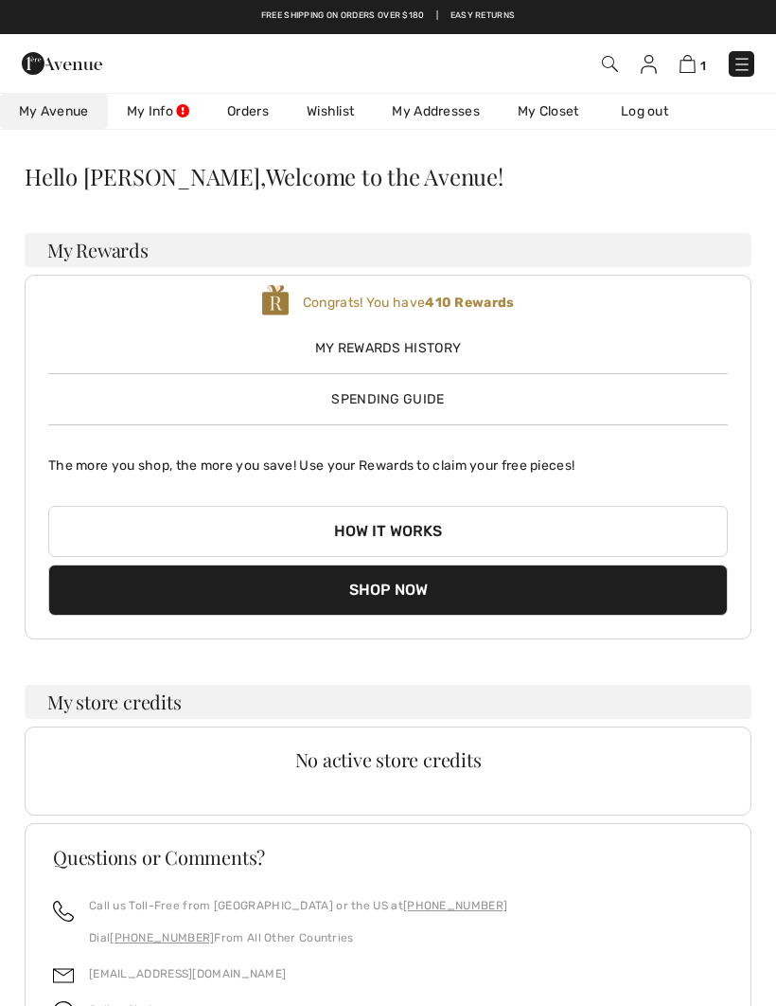
click at [336, 114] on link "Wishlist" at bounding box center [330, 111] width 85 height 35
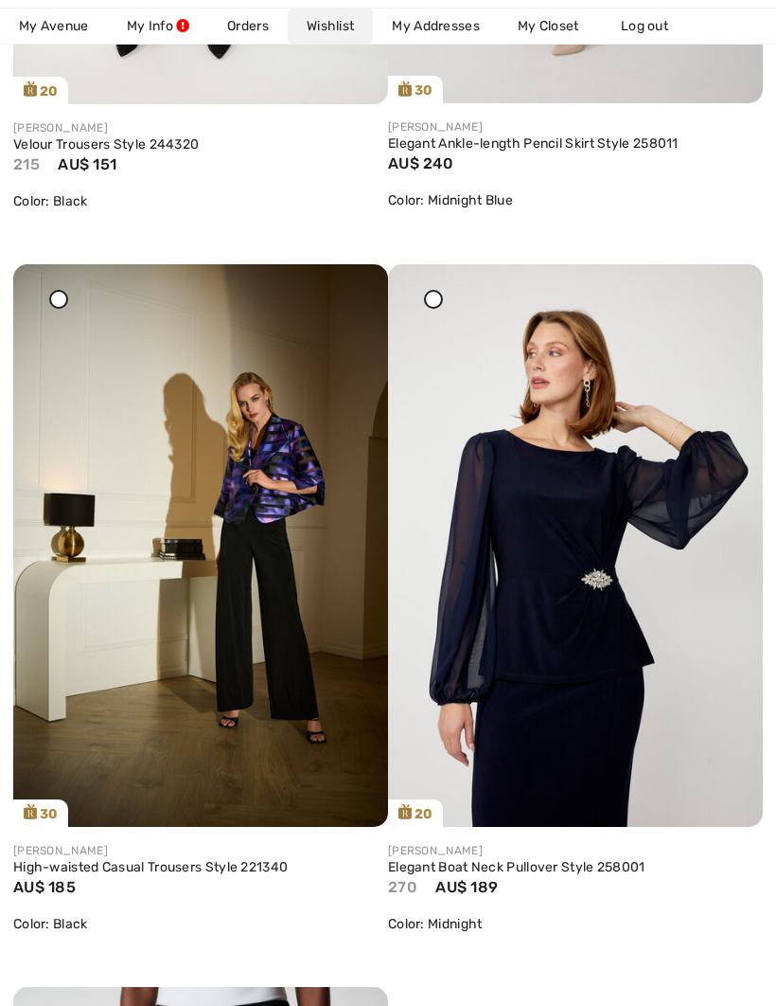
scroll to position [4453, 0]
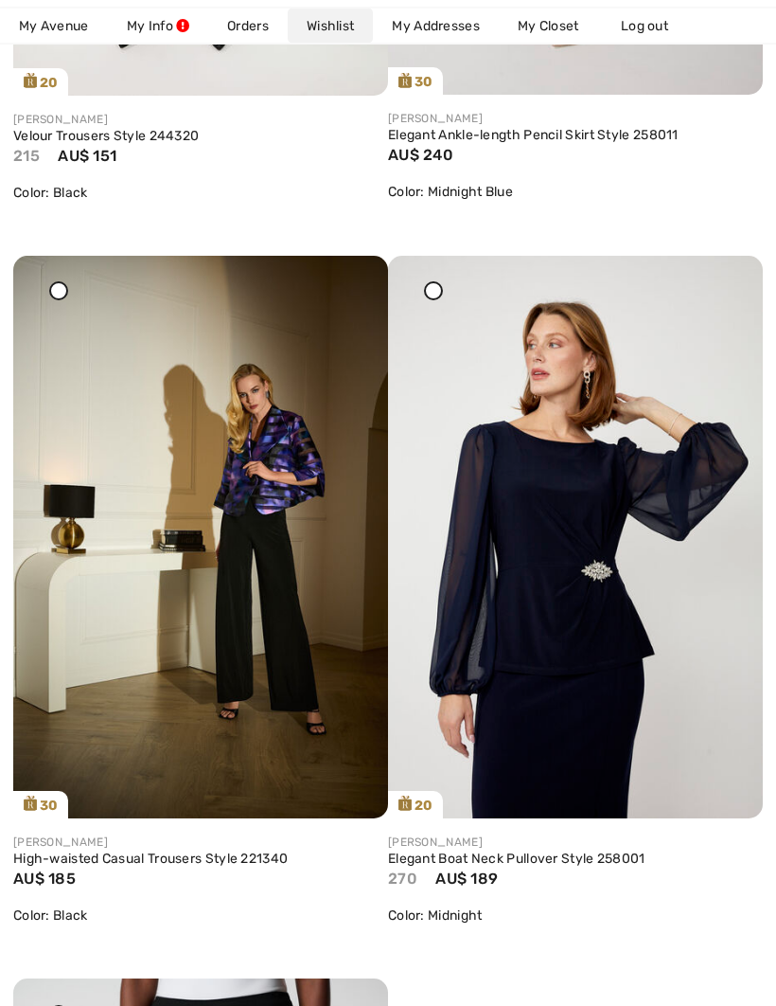
click at [578, 852] on link "Elegant Boat Neck Pullover Style 258001" at bounding box center [575, 859] width 375 height 17
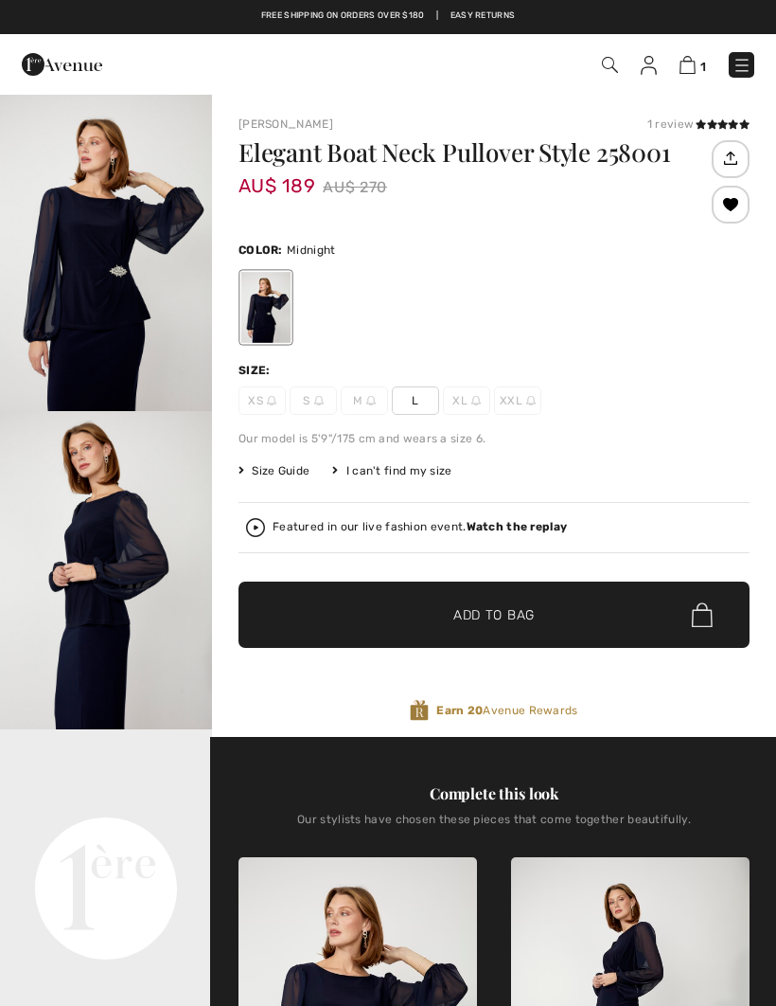
click at [287, 470] on span "Size Guide" at bounding box center [274, 470] width 71 height 17
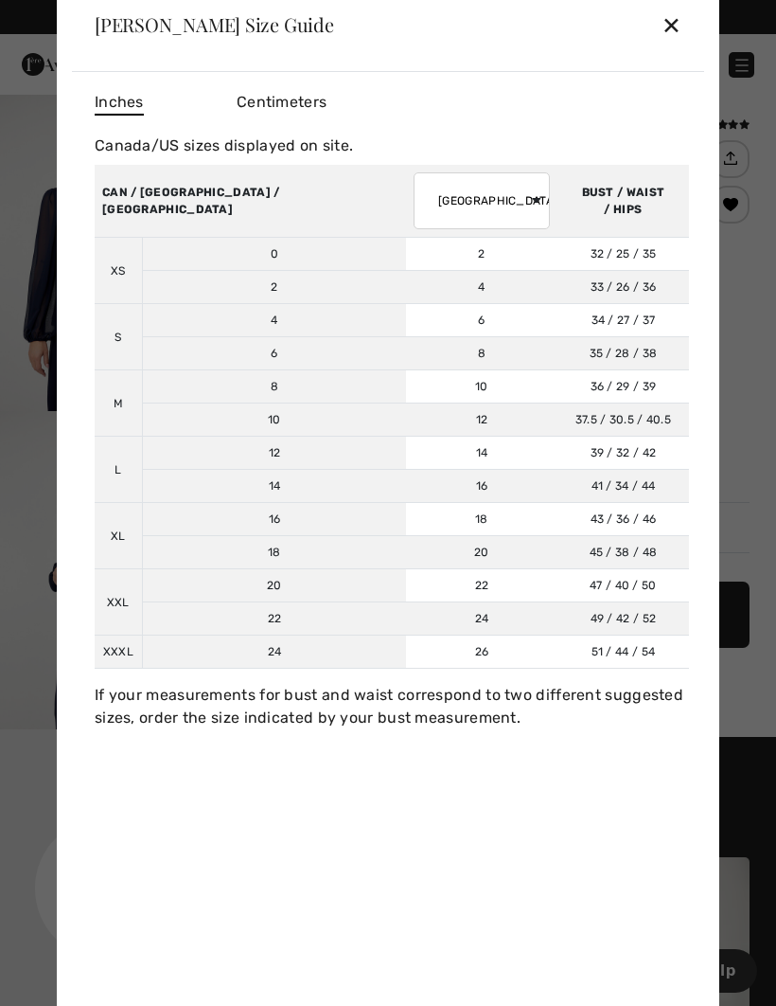
click at [672, 34] on div "✕" at bounding box center [672, 25] width 20 height 40
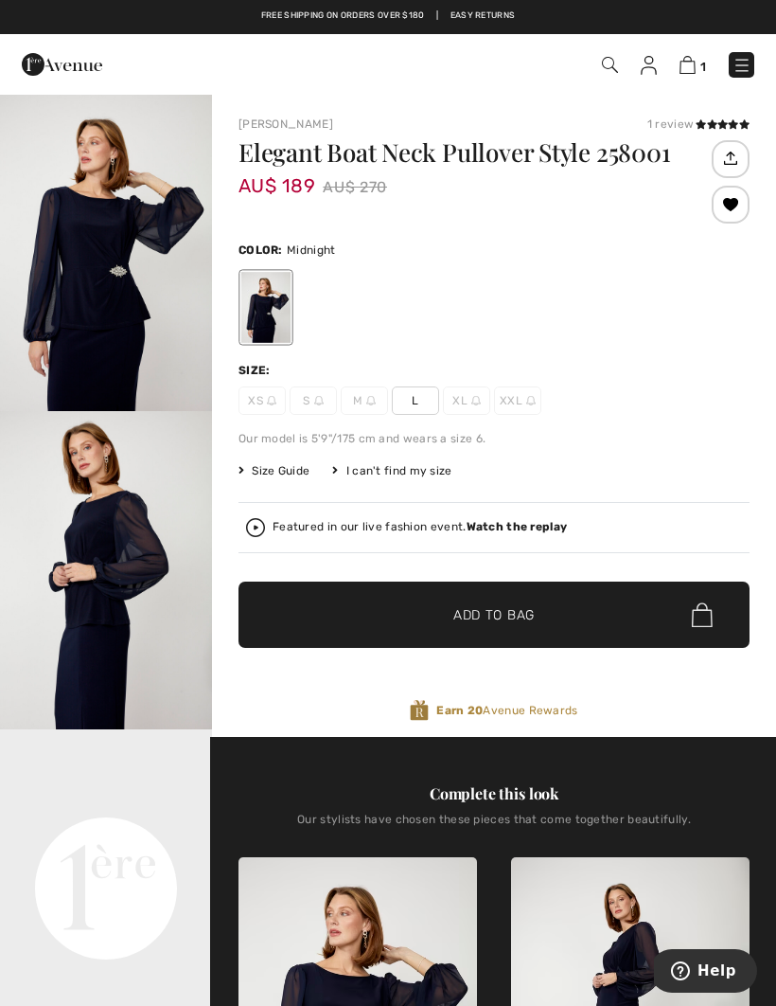
click at [542, 615] on span "✔ Added to Bag Add to Bag" at bounding box center [494, 614] width 511 height 66
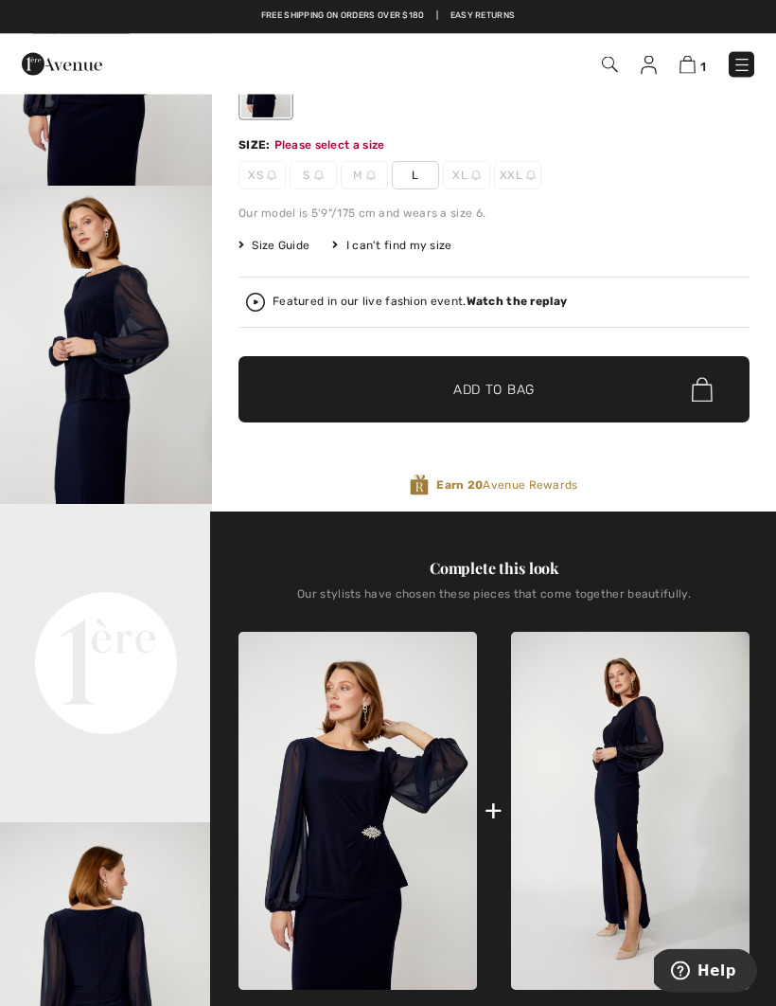
scroll to position [225, 0]
click at [426, 178] on span "L" at bounding box center [415, 175] width 47 height 28
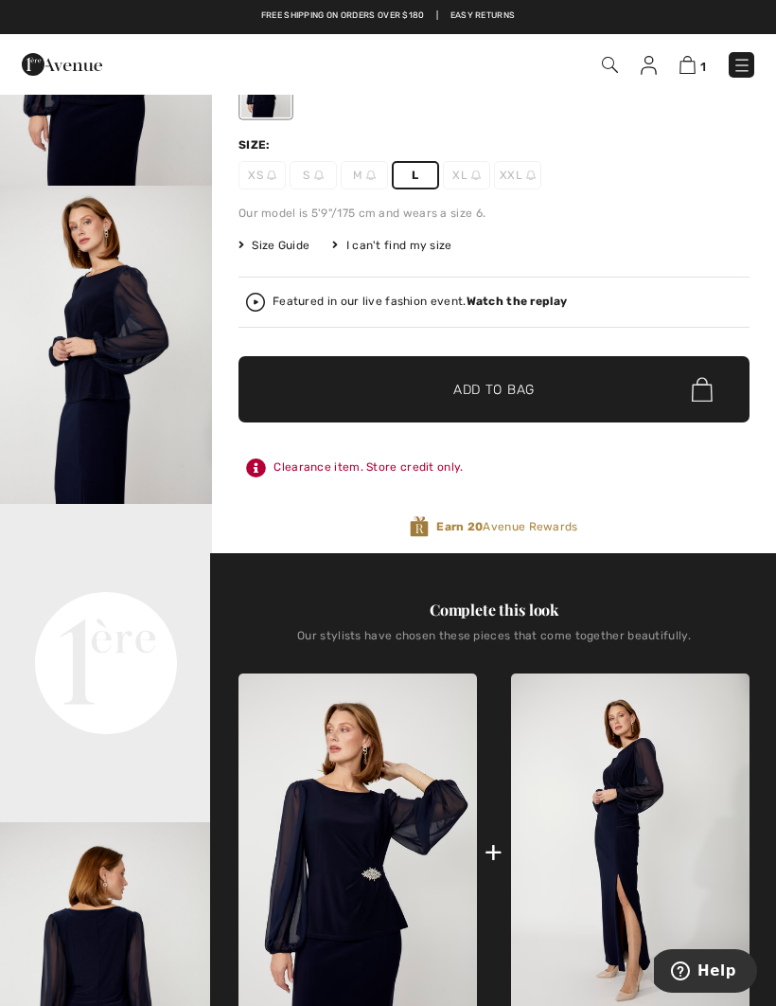
click at [511, 392] on span "Add to Bag" at bounding box center [494, 390] width 81 height 20
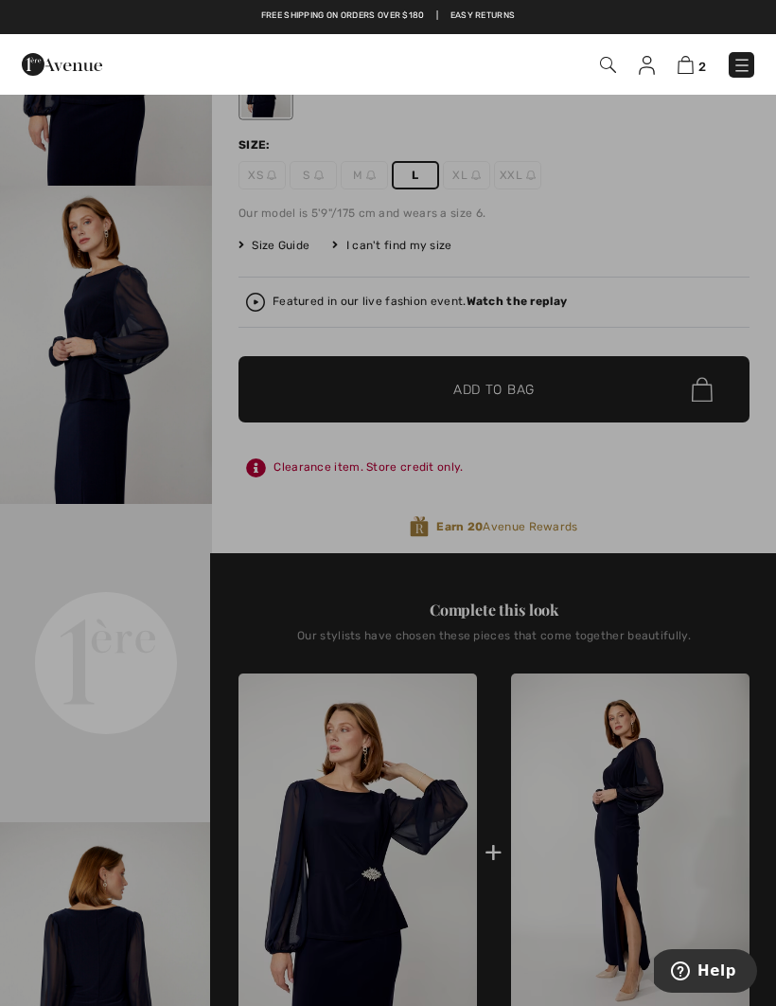
click at [187, 449] on div at bounding box center [388, 503] width 776 height 1006
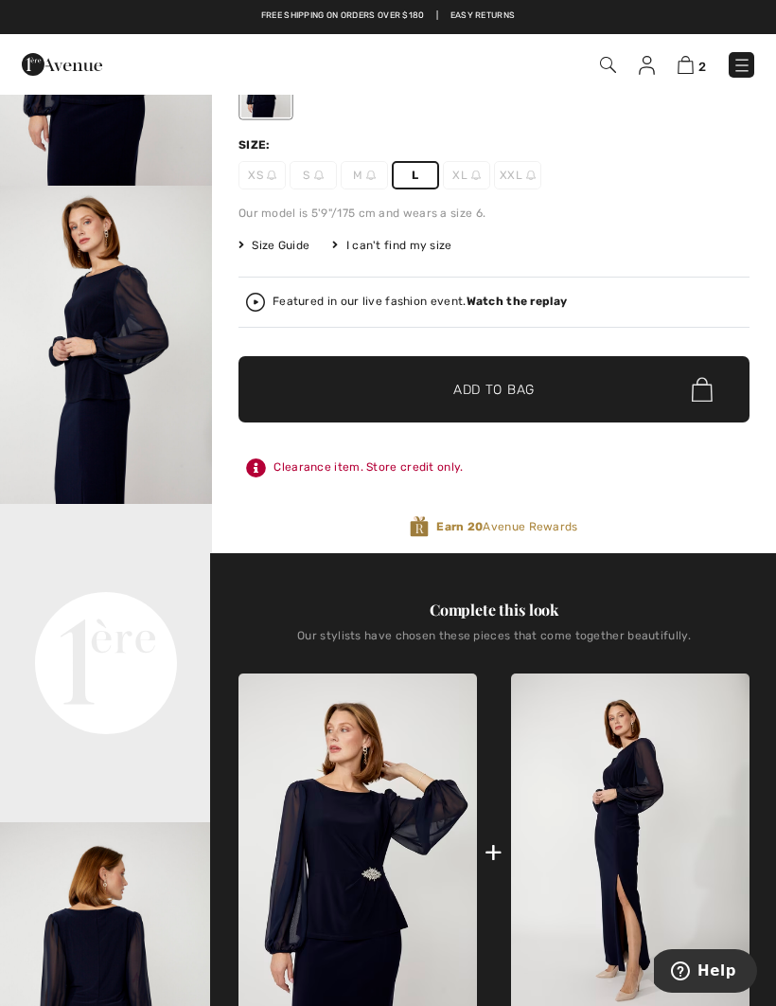
click at [647, 61] on img at bounding box center [647, 65] width 16 height 19
click at [650, 62] on img at bounding box center [647, 65] width 16 height 19
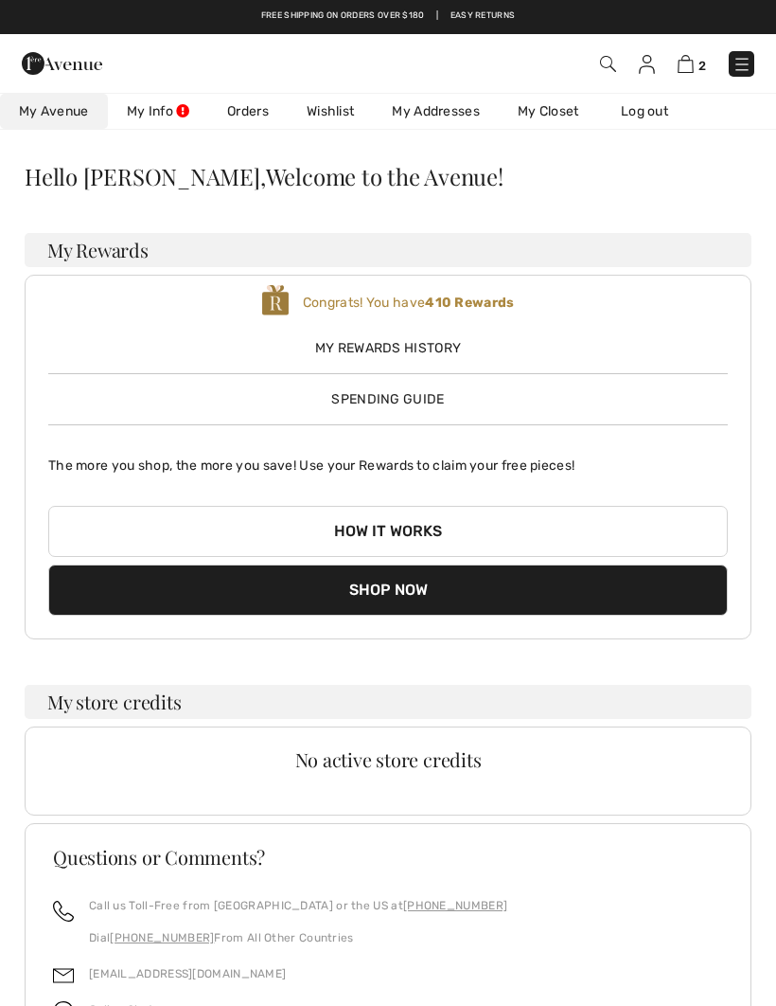
click at [661, 114] on link "Log out" at bounding box center [654, 111] width 104 height 35
